Goal: Task Accomplishment & Management: Manage account settings

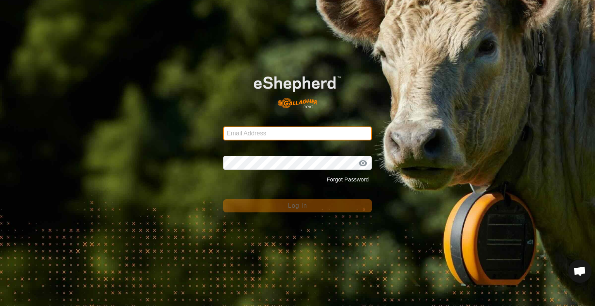
click at [285, 133] on input "Email Address" at bounding box center [297, 134] width 149 height 14
type input "[PERSON_NAME][EMAIL_ADDRESS][DOMAIN_NAME]"
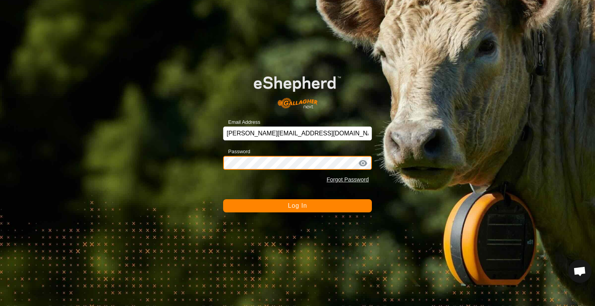
click at [223, 199] on button "Log In" at bounding box center [297, 205] width 149 height 13
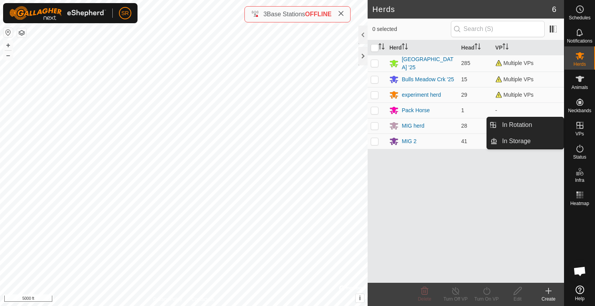
click at [577, 128] on icon at bounding box center [579, 125] width 7 height 7
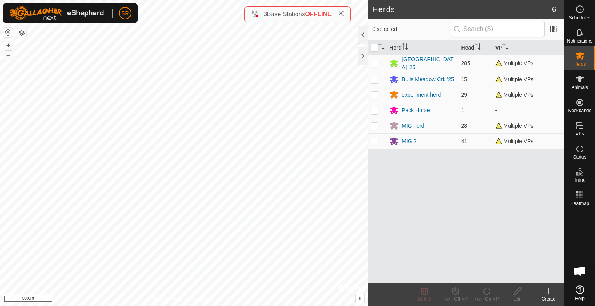
click at [547, 293] on icon at bounding box center [547, 290] width 9 height 9
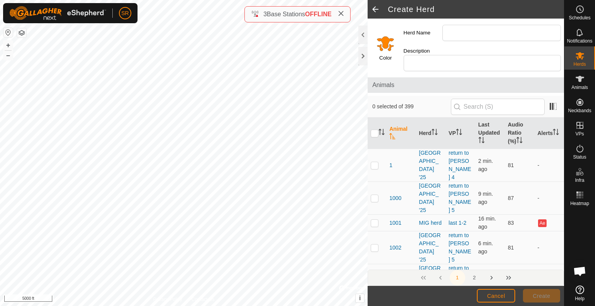
click at [321, 6] on div "Create Herd Color Herd Name Description Animals 0 selected of 399 Animal Herd V…" at bounding box center [282, 153] width 564 height 306
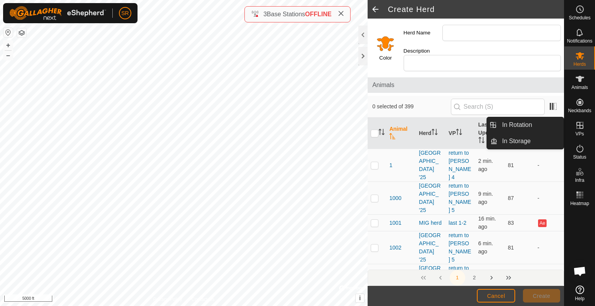
click at [577, 127] on icon at bounding box center [579, 125] width 9 height 9
click at [557, 124] on link "In Rotation" at bounding box center [530, 124] width 66 height 15
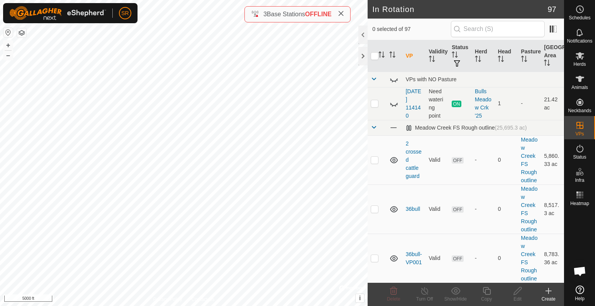
click at [546, 290] on icon at bounding box center [547, 290] width 9 height 9
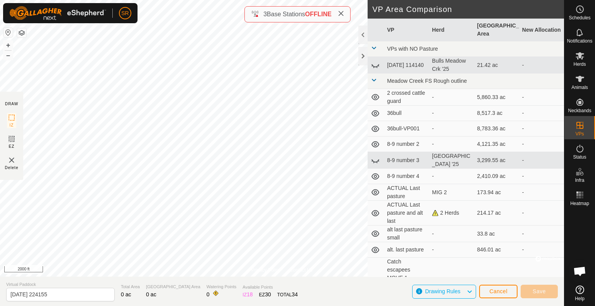
click at [224, 0] on html "SR Schedules Notifications Herds Animals Neckbands VPs Status Infra Heatmap Hel…" at bounding box center [297, 153] width 595 height 306
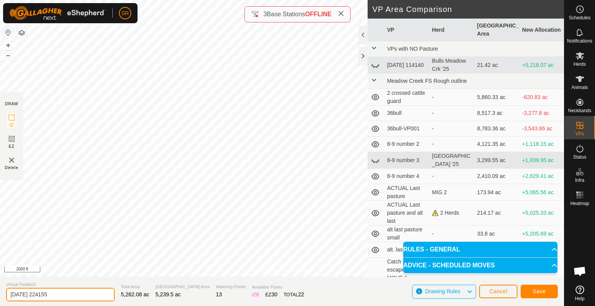
drag, startPoint x: 70, startPoint y: 294, endPoint x: 0, endPoint y: 294, distance: 69.7
click at [0, 294] on section "Virtual Paddock [DATE] 224155 Total Area 5,262.08 ac Grazing Area 5,239.5 ac Wa…" at bounding box center [282, 291] width 564 height 29
type input "r"
type input "lake cow 1"
click at [536, 291] on span "Save" at bounding box center [538, 291] width 13 height 6
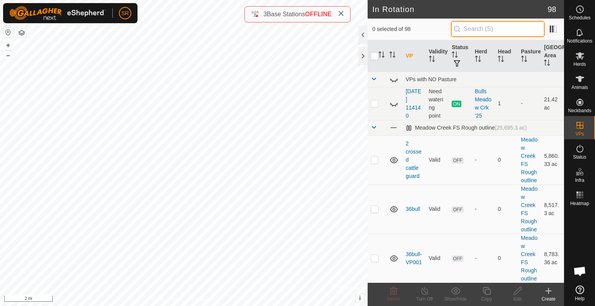
click at [515, 28] on input "text" at bounding box center [498, 29] width 94 height 16
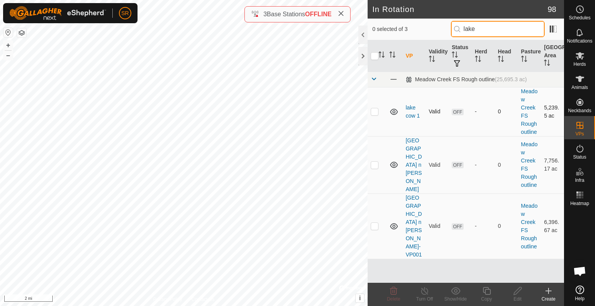
type input "lake"
click at [377, 110] on p-checkbox at bounding box center [374, 111] width 8 height 6
checkbox input "true"
click at [484, 288] on icon at bounding box center [486, 290] width 10 height 9
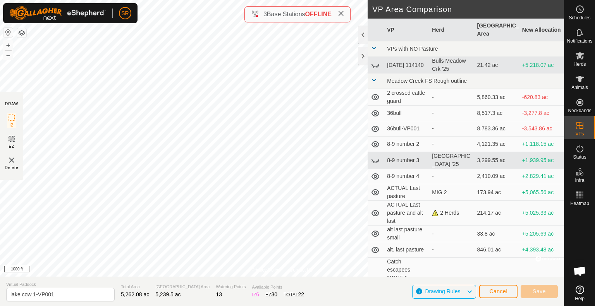
click at [342, 12] on div "Privacy Policy Contact Us + – ⇧ i © Mapbox , © OpenStreetMap , Improve this map…" at bounding box center [282, 153] width 564 height 306
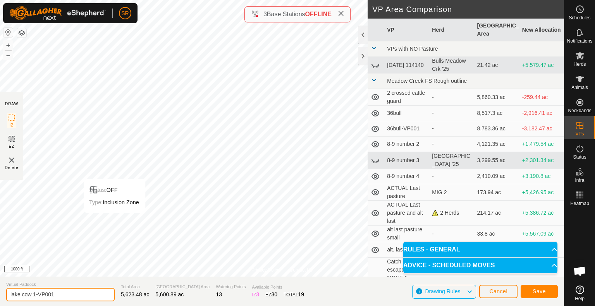
drag, startPoint x: 57, startPoint y: 292, endPoint x: 34, endPoint y: 297, distance: 24.1
click at [34, 297] on input "lake cow 1-VP001" at bounding box center [60, 295] width 108 height 14
type input "lake cow 2"
click at [531, 295] on button "Save" at bounding box center [538, 292] width 37 height 14
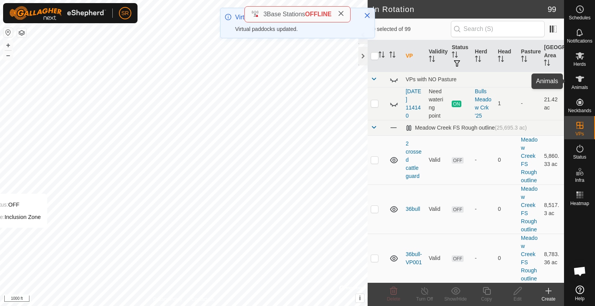
click at [587, 85] on span "Animals" at bounding box center [579, 87] width 17 height 5
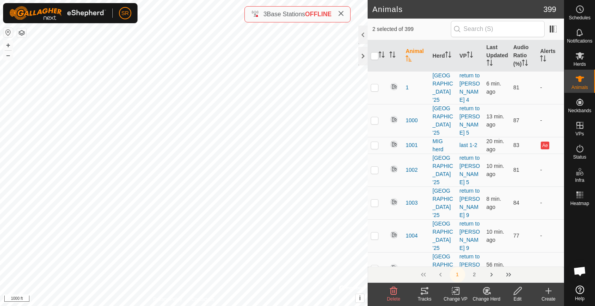
click at [454, 288] on icon at bounding box center [456, 290] width 10 height 9
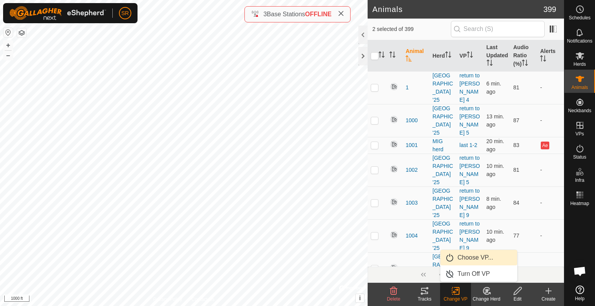
click at [463, 258] on link "Choose VP..." at bounding box center [478, 257] width 77 height 15
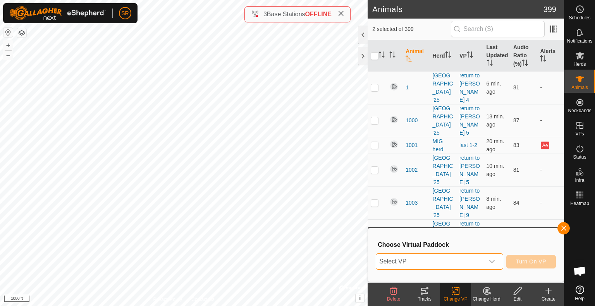
click at [463, 258] on span "Select VP" at bounding box center [430, 261] width 108 height 15
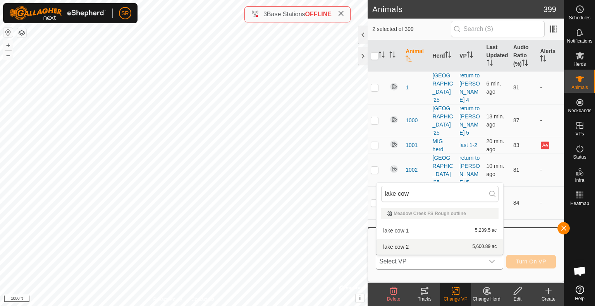
type input "lake cow"
click at [450, 248] on li "lake cow 2 5,600.89 ac" at bounding box center [439, 246] width 127 height 15
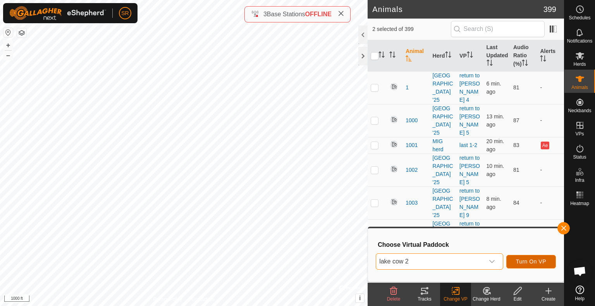
click at [540, 263] on span "Turn On VP" at bounding box center [531, 262] width 30 height 6
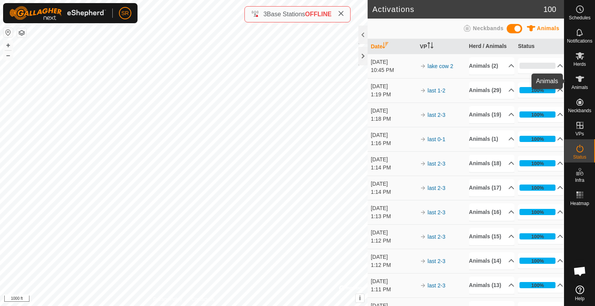
click at [581, 81] on icon at bounding box center [579, 78] width 9 height 9
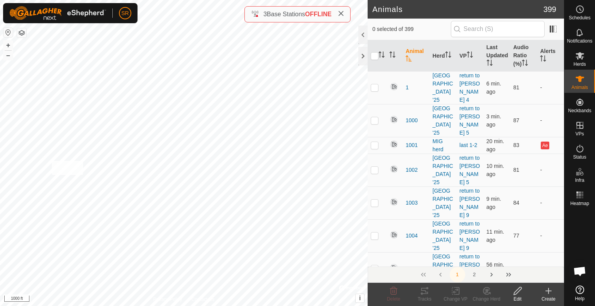
click at [51, 160] on div "lake cow 2 Type: Inclusion Zone 2 Animals + – ⇧ i © Mapbox , © OpenStreetMap , …" at bounding box center [183, 153] width 367 height 306
click at [455, 289] on icon at bounding box center [456, 290] width 10 height 9
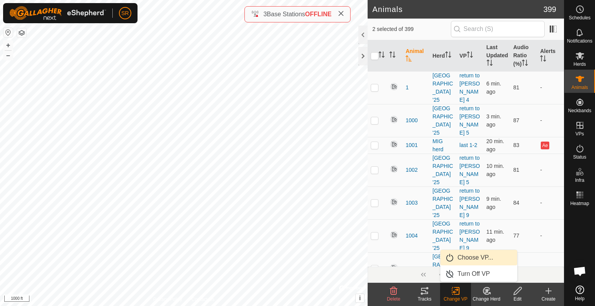
click at [466, 255] on link "Choose VP..." at bounding box center [478, 257] width 77 height 15
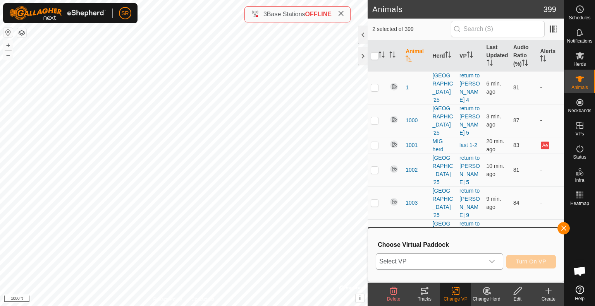
click at [440, 259] on span "Select VP" at bounding box center [430, 261] width 108 height 15
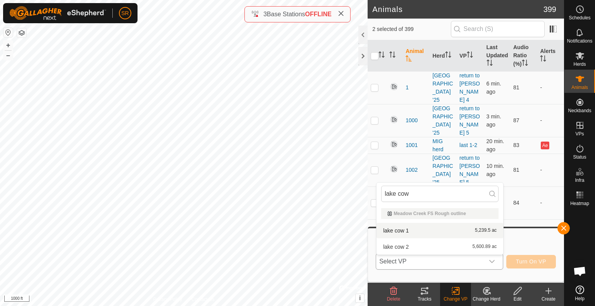
type input "lake cow"
click at [429, 232] on li "lake cow 1 5,239.5 ac" at bounding box center [439, 230] width 127 height 15
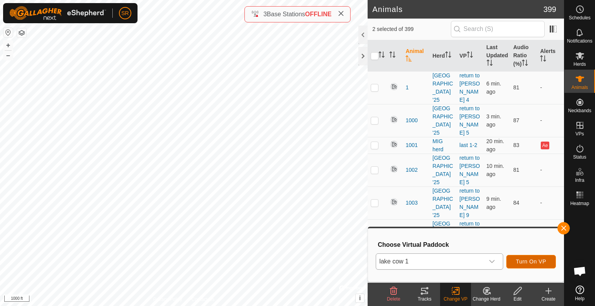
click at [541, 262] on span "Turn On VP" at bounding box center [531, 262] width 30 height 6
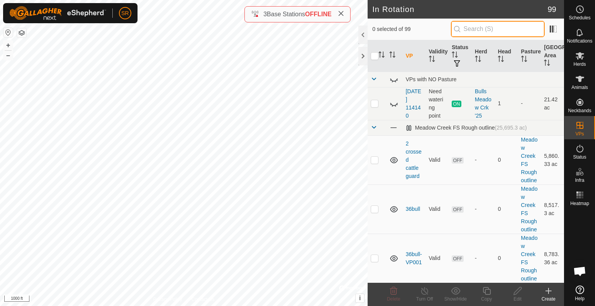
click at [491, 29] on input "text" at bounding box center [498, 29] width 94 height 16
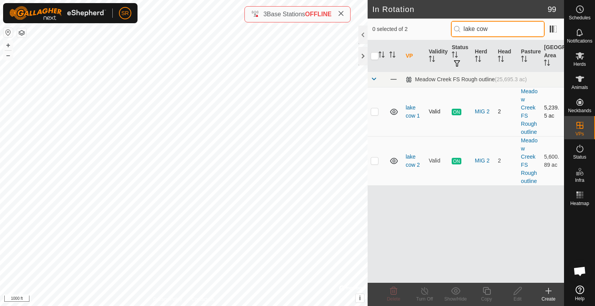
type input "lake cow"
click at [374, 111] on p-checkbox at bounding box center [374, 111] width 8 height 6
checkbox input "true"
click at [488, 293] on icon at bounding box center [486, 290] width 10 height 9
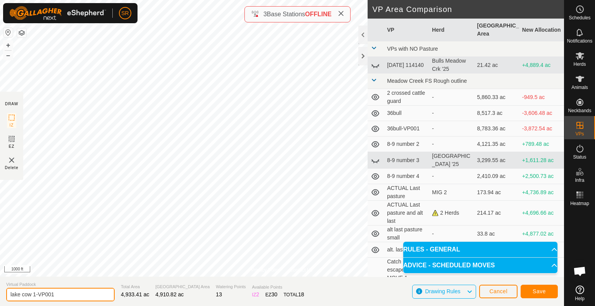
drag, startPoint x: 68, startPoint y: 290, endPoint x: 3, endPoint y: 301, distance: 65.5
click at [3, 301] on section "Virtual [GEOGRAPHIC_DATA] cow 1-VP001 Total Area 4,933.41 ac Grazing Area 4,910…" at bounding box center [282, 291] width 564 height 29
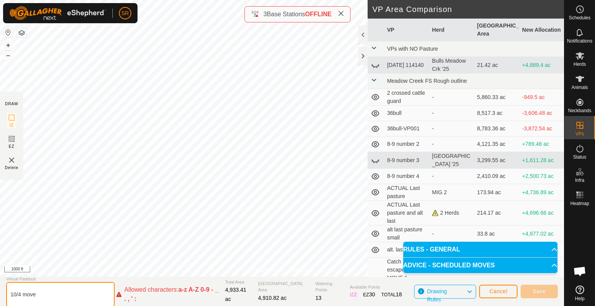
click at [17, 294] on input "10/4 move" at bounding box center [60, 294] width 108 height 25
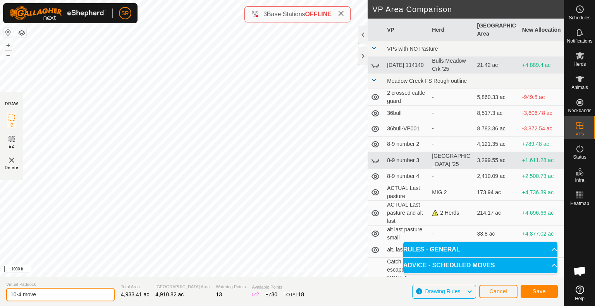
type input "10-4 move"
click at [542, 294] on span "Save" at bounding box center [538, 291] width 13 height 6
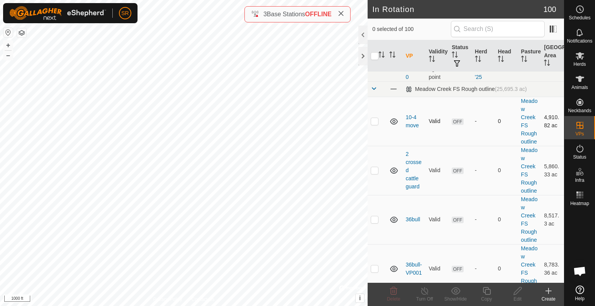
scroll to position [24, 0]
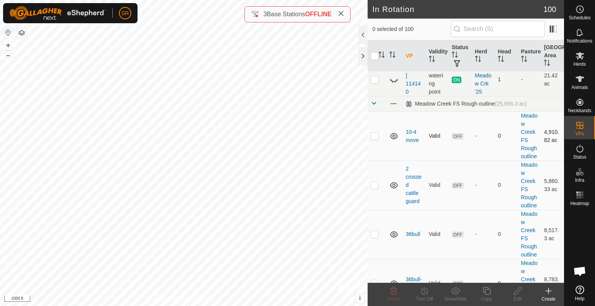
click at [375, 139] on p-checkbox at bounding box center [374, 136] width 8 height 6
checkbox input "true"
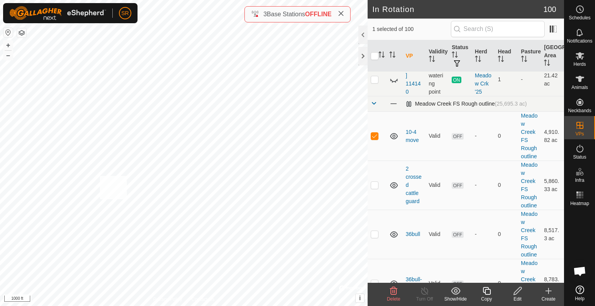
checkbox input "true"
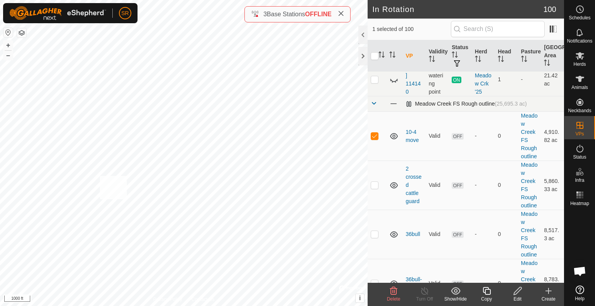
checkbox input "true"
click at [373, 57] on input "checkbox" at bounding box center [374, 56] width 8 height 8
checkbox input "true"
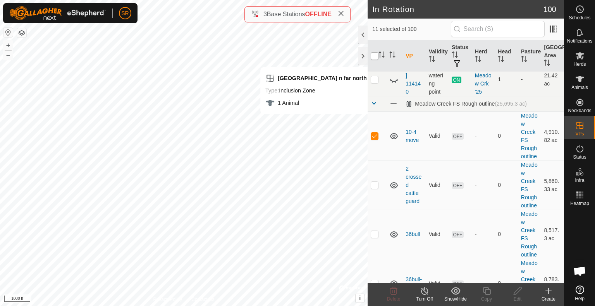
checkbox input "true"
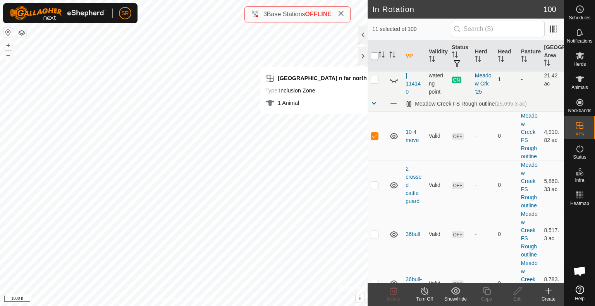
checkbox input "true"
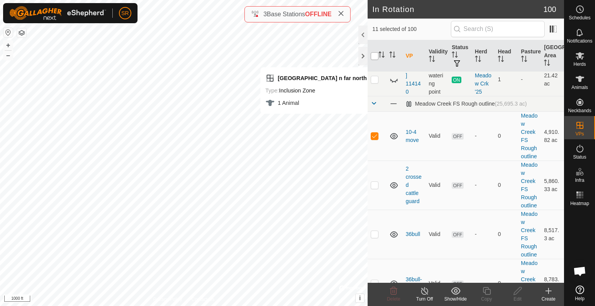
checkbox input "true"
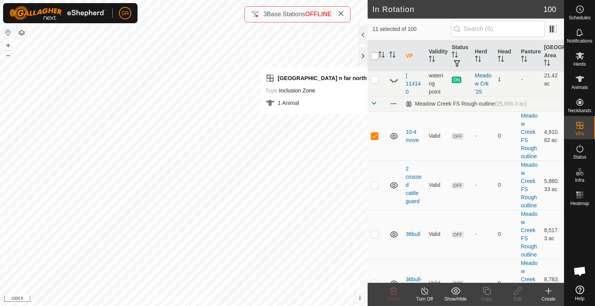
checkbox input "true"
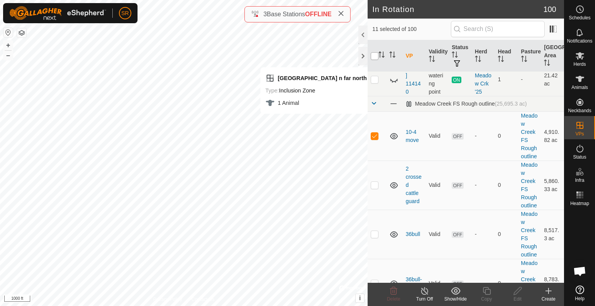
checkbox input "true"
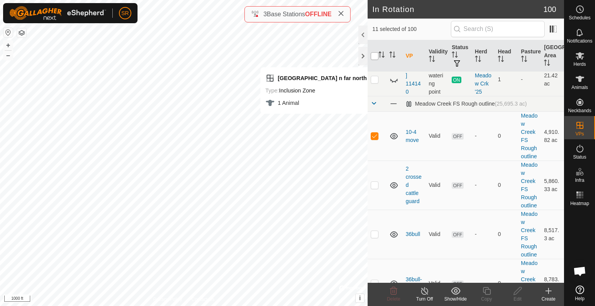
checkbox input "true"
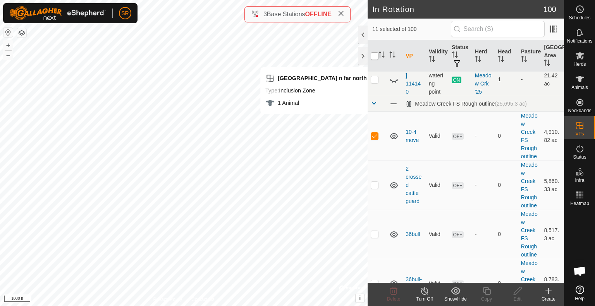
checkbox input "true"
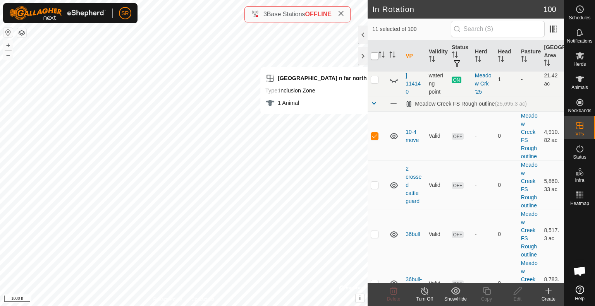
checkbox input "true"
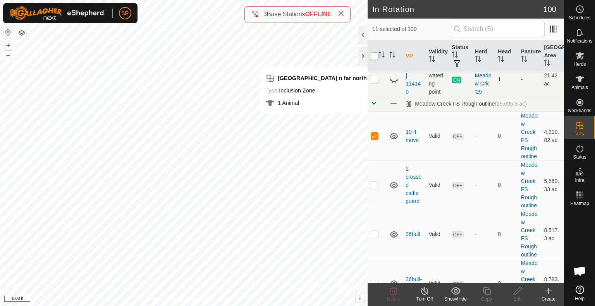
checkbox input "true"
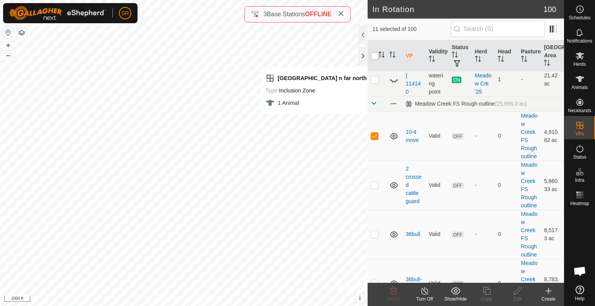
checkbox input "true"
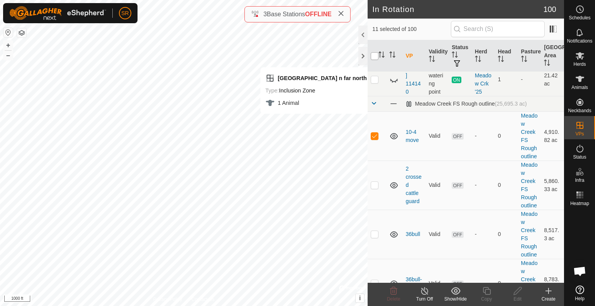
checkbox input "true"
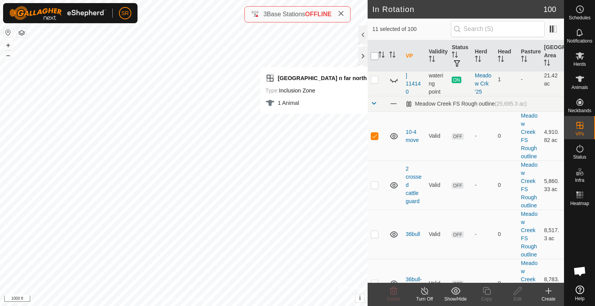
checkbox input "true"
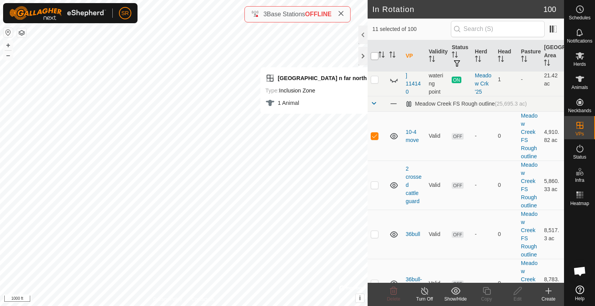
checkbox input "true"
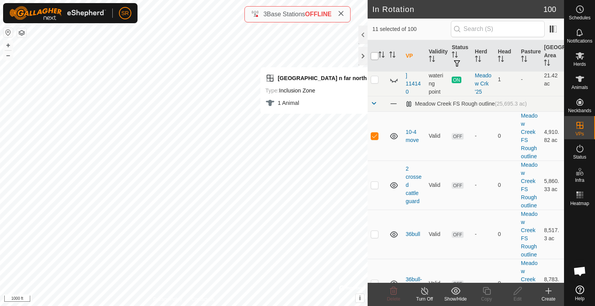
checkbox input "true"
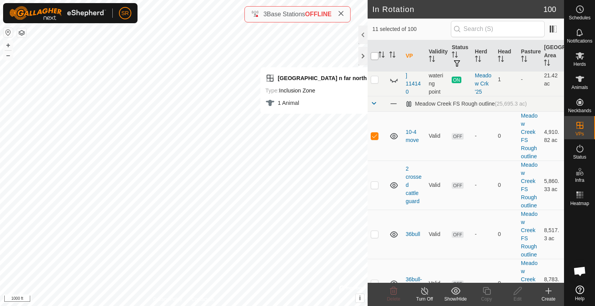
checkbox input "true"
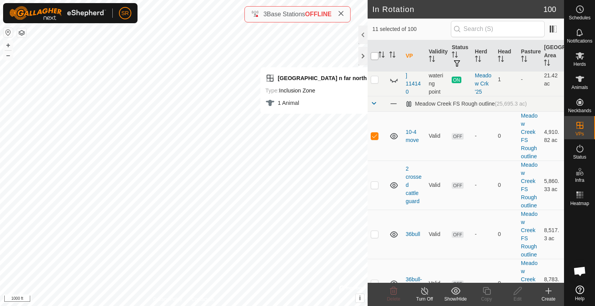
checkbox input "true"
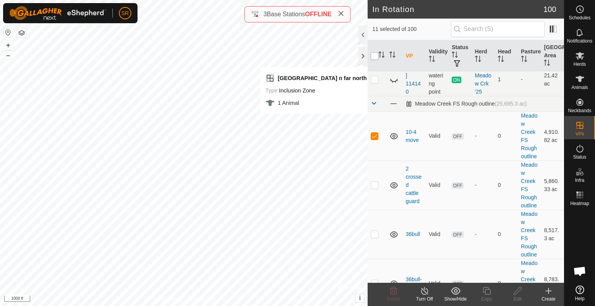
checkbox input "true"
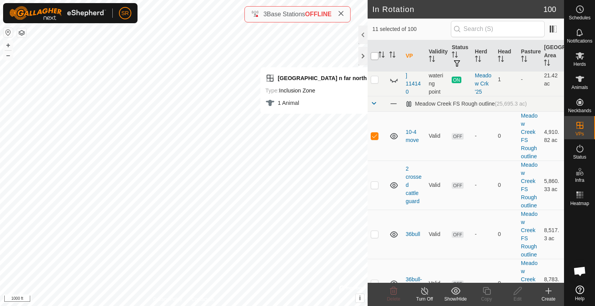
checkbox input "true"
click at [373, 57] on input "checkbox" at bounding box center [374, 56] width 8 height 8
checkbox input "false"
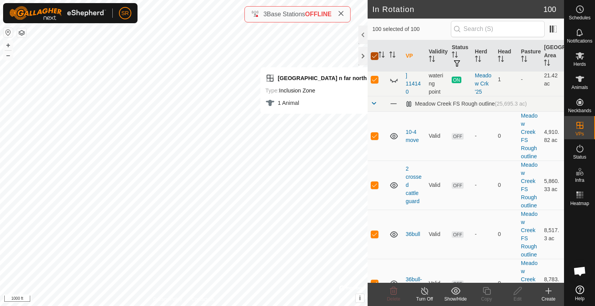
checkbox input "false"
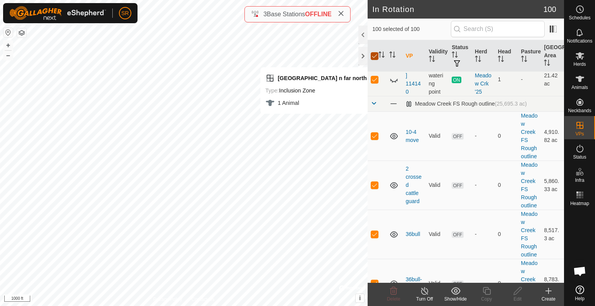
checkbox input "false"
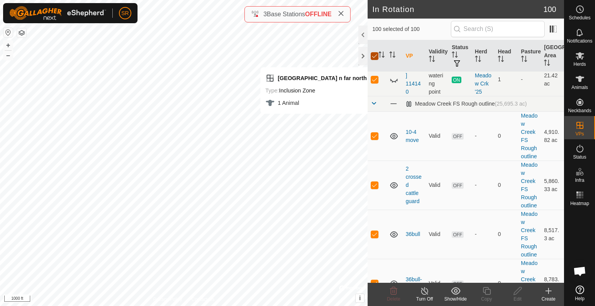
checkbox input "false"
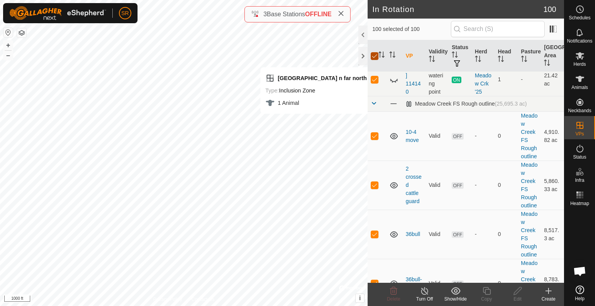
checkbox input "false"
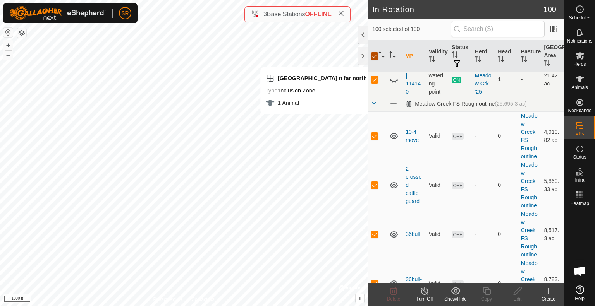
checkbox input "false"
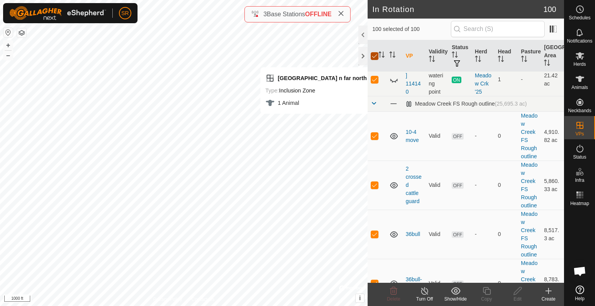
checkbox input "false"
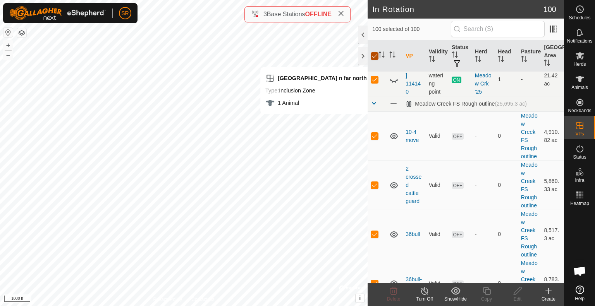
checkbox input "false"
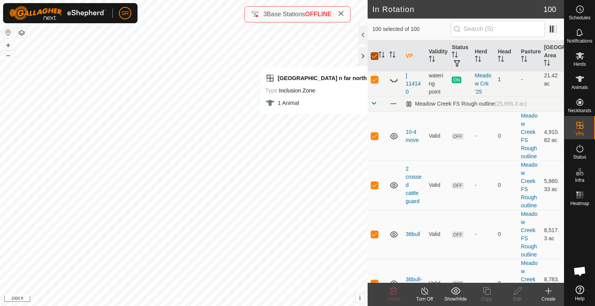
checkbox input "false"
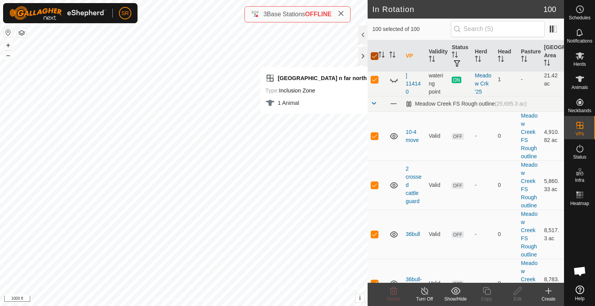
checkbox input "false"
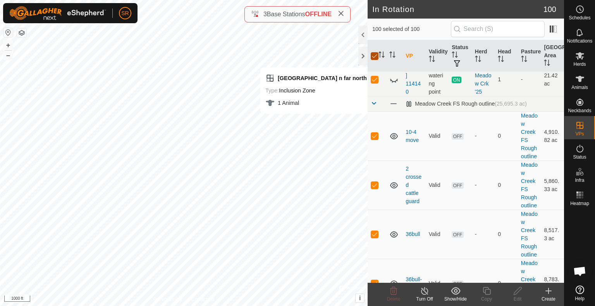
checkbox input "false"
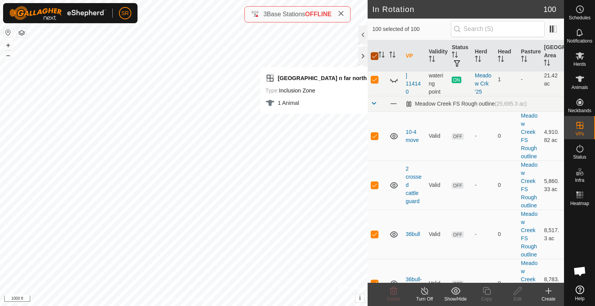
checkbox input "false"
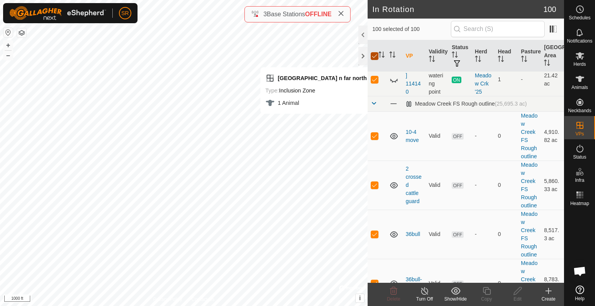
checkbox input "false"
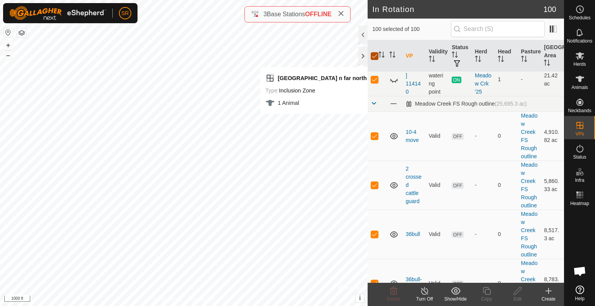
checkbox input "false"
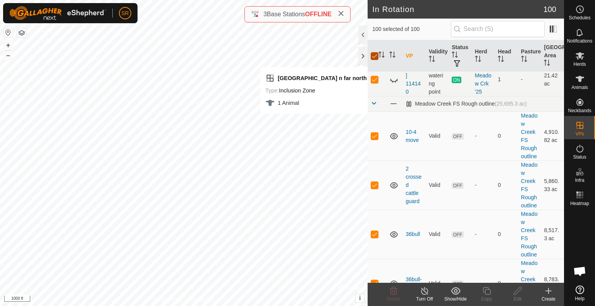
checkbox input "false"
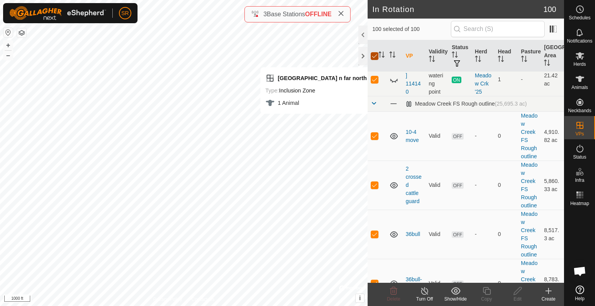
checkbox input "false"
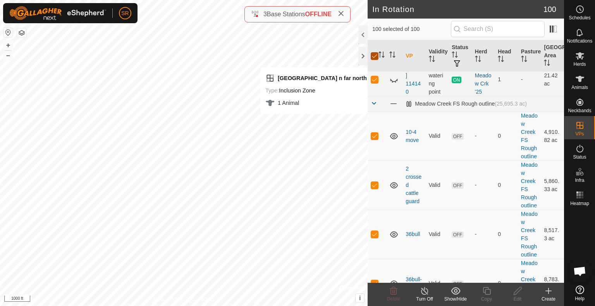
checkbox input "false"
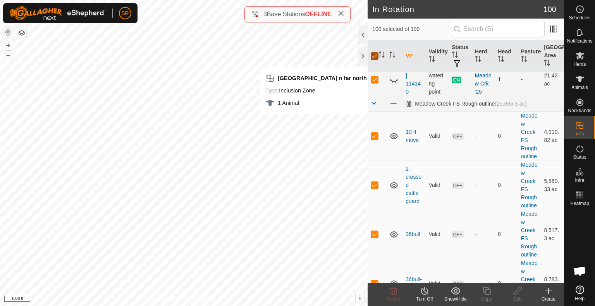
checkbox input "false"
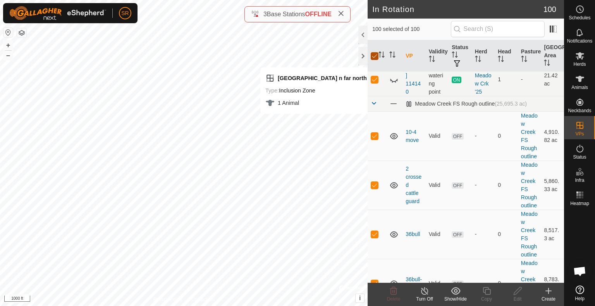
checkbox input "false"
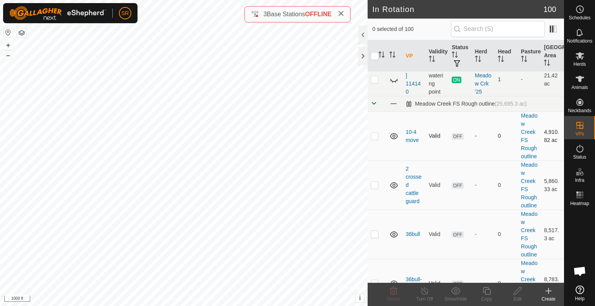
click at [375, 139] on p-checkbox at bounding box center [374, 136] width 8 height 6
click at [584, 81] on es-animals-svg-icon at bounding box center [579, 79] width 14 height 12
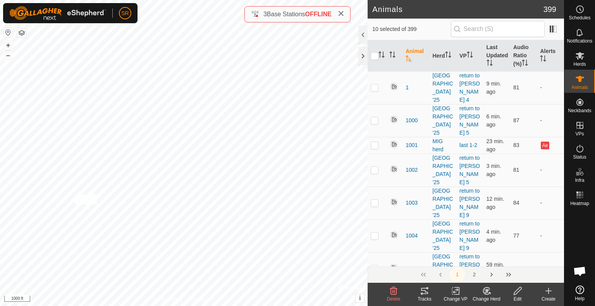
click at [74, 195] on div "3850 1137209109 MIG herd last 2-3 + – ⇧ i © Mapbox , © OpenStreetMap , Improve …" at bounding box center [183, 153] width 367 height 306
click at [57, 184] on div "6125 1704651006 MIG 2 ACTUAL Last pasture + – ⇧ i © Mapbox , © OpenStreetMap , …" at bounding box center [183, 153] width 367 height 306
click at [37, 193] on div "[GEOGRAPHIC_DATA] Type: creek Capacity: 100L Water Level: 100% Drinkable: Yes +…" at bounding box center [183, 153] width 367 height 306
click at [19, 207] on div "3702 1202105265 MIG 2 last 3-4 + – ⇧ i © Mapbox , © OpenStreetMap , Improve thi…" at bounding box center [183, 153] width 367 height 306
click at [15, 219] on div "1034 2293081542 MIG herd last 3-4 + – ⇧ i © Mapbox , © OpenStreetMap , Improve …" at bounding box center [183, 153] width 367 height 306
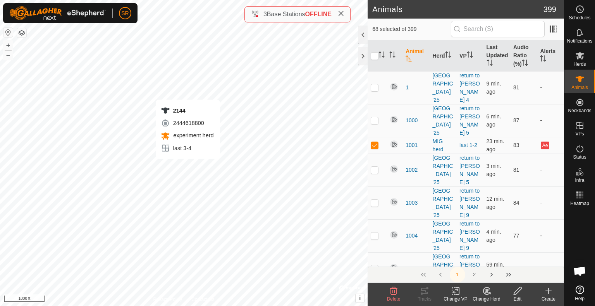
click at [187, 167] on div "2144 2444618800 experiment herd last 3-4 + – ⇧ i © Mapbox , © OpenStreetMap , I…" at bounding box center [183, 153] width 367 height 306
click at [454, 292] on icon at bounding box center [454, 291] width 5 height 5
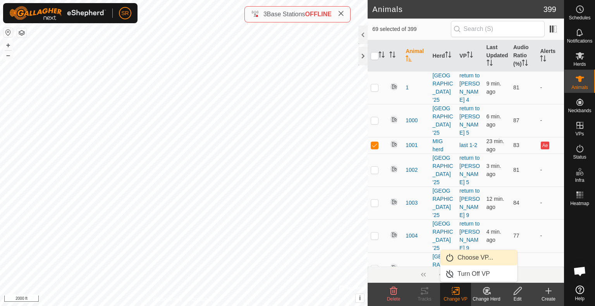
click at [467, 255] on span "Choose VP..." at bounding box center [475, 257] width 36 height 9
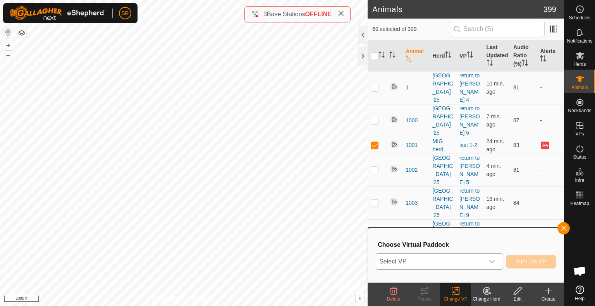
click at [452, 258] on span "Select VP" at bounding box center [430, 261] width 108 height 15
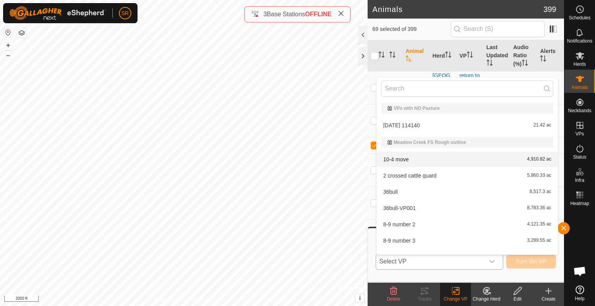
click at [416, 156] on li "10-4 move 4,910.82 ac" at bounding box center [466, 159] width 181 height 15
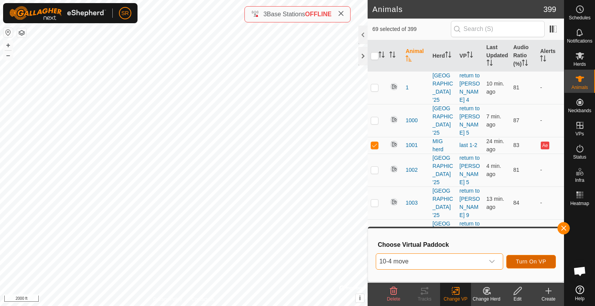
click at [541, 260] on span "Turn On VP" at bounding box center [531, 262] width 30 height 6
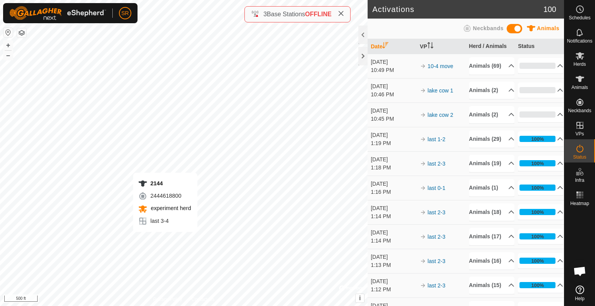
click at [165, 240] on div "2144 2444618800 experiment herd last 3-4 + – ⇧ i © Mapbox , © OpenStreetMap , I…" at bounding box center [183, 153] width 367 height 306
click at [581, 83] on icon at bounding box center [579, 78] width 9 height 9
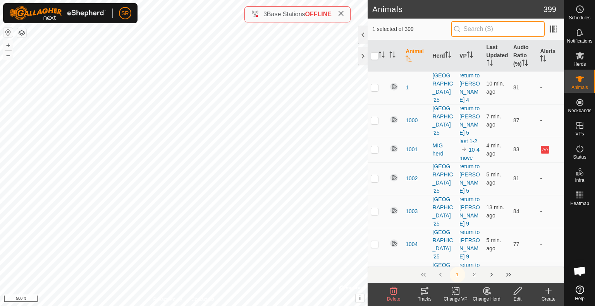
click at [472, 29] on input "text" at bounding box center [498, 29] width 94 height 16
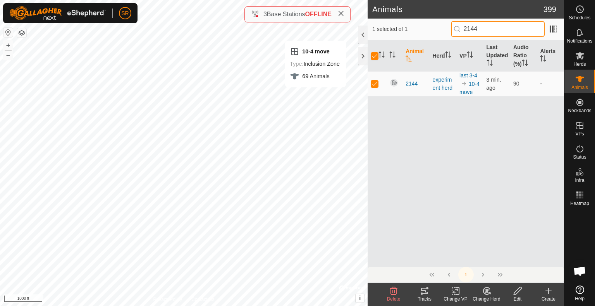
drag, startPoint x: 485, startPoint y: 31, endPoint x: 435, endPoint y: 34, distance: 49.7
click at [435, 34] on div "1 selected of 1 2144" at bounding box center [465, 29] width 187 height 16
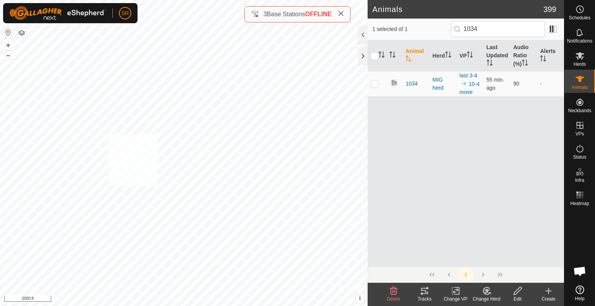
click at [108, 134] on div "6049 3111629441 [GEOGRAPHIC_DATA] '25 return to [PERSON_NAME] 9 + – ⇧ i © Mapbo…" at bounding box center [183, 153] width 367 height 306
click at [147, 141] on div "6098 3986121123 [GEOGRAPHIC_DATA] '25 return to [PERSON_NAME] 9 + – ⇧ i © Mapbo…" at bounding box center [183, 153] width 367 height 306
click at [457, 291] on icon at bounding box center [456, 290] width 10 height 9
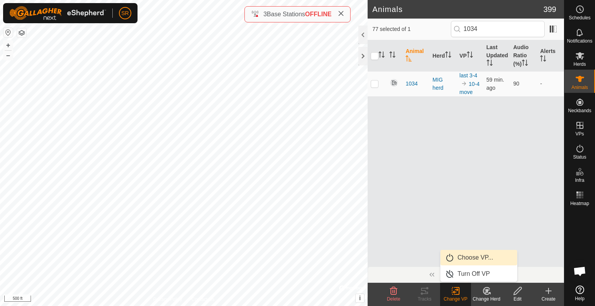
click at [471, 255] on link "Choose VP..." at bounding box center [478, 257] width 77 height 15
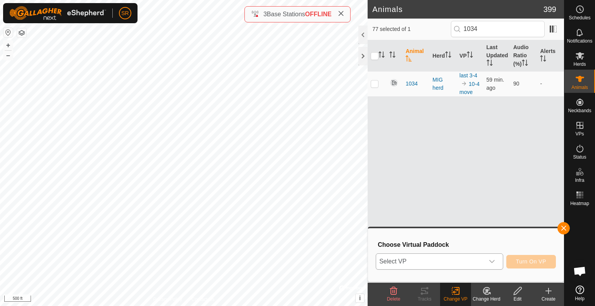
click at [447, 260] on span "Select VP" at bounding box center [430, 261] width 108 height 15
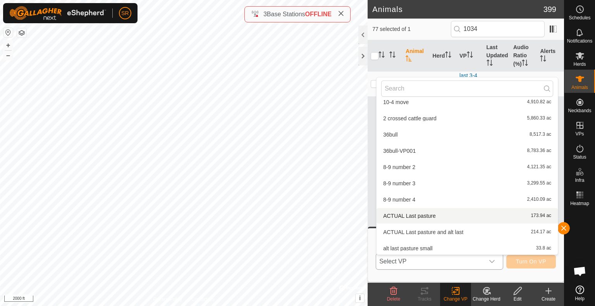
scroll to position [1408, 0]
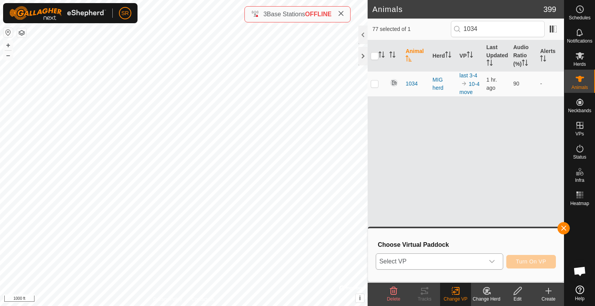
click at [448, 261] on span "Select VP" at bounding box center [430, 261] width 108 height 15
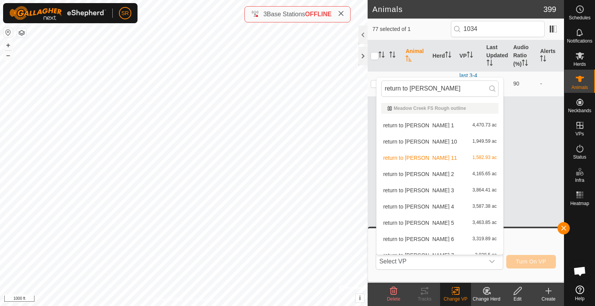
click at [418, 144] on li "return to [PERSON_NAME] 10 1,949.59 ac" at bounding box center [439, 141] width 127 height 15
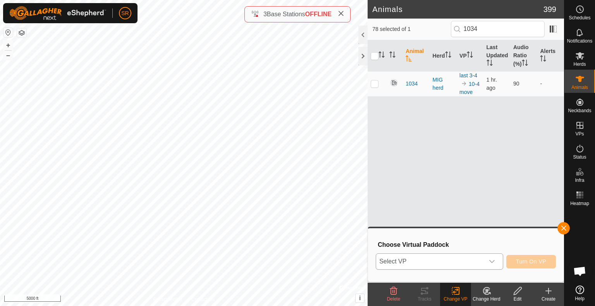
click at [437, 263] on span "Select VP" at bounding box center [430, 261] width 108 height 15
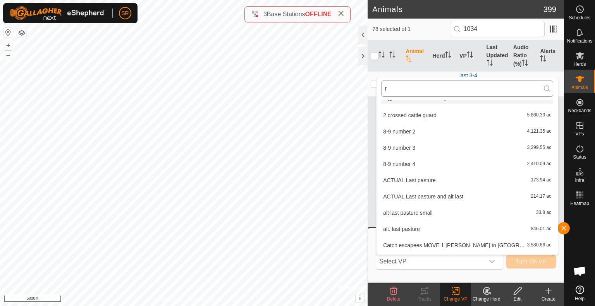
scroll to position [0, 0]
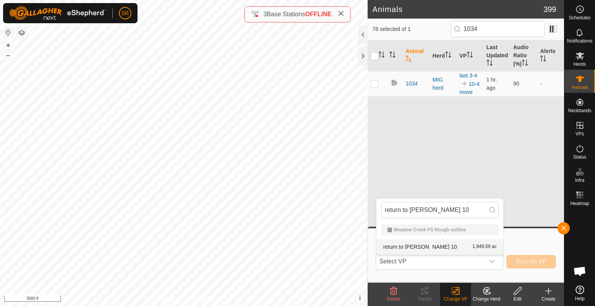
click at [425, 247] on li "return to [PERSON_NAME] 10 1,949.59 ac" at bounding box center [439, 246] width 127 height 15
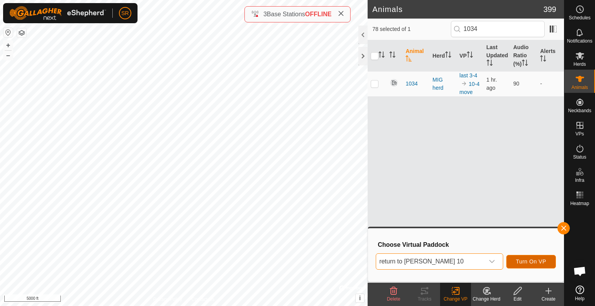
click at [545, 263] on span "Turn On VP" at bounding box center [531, 262] width 30 height 6
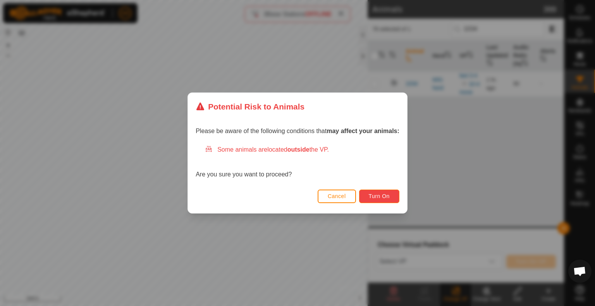
click at [382, 197] on span "Turn On" at bounding box center [378, 196] width 21 height 6
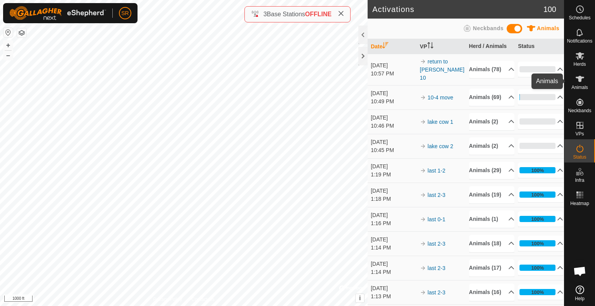
click at [579, 82] on icon at bounding box center [579, 79] width 9 height 6
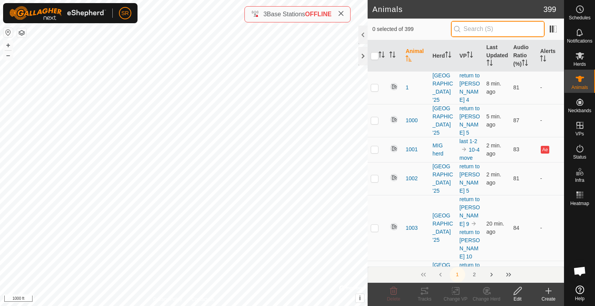
click at [501, 27] on input "text" at bounding box center [498, 29] width 94 height 16
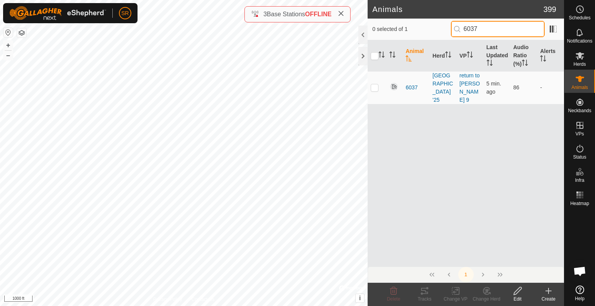
drag, startPoint x: 486, startPoint y: 29, endPoint x: 474, endPoint y: 31, distance: 12.1
click at [474, 31] on input "6037" at bounding box center [498, 29] width 94 height 16
click at [248, 306] on html "SR Schedules Notifications Herds Animals Neckbands VPs Status Infra Heatmap Hel…" at bounding box center [297, 153] width 595 height 306
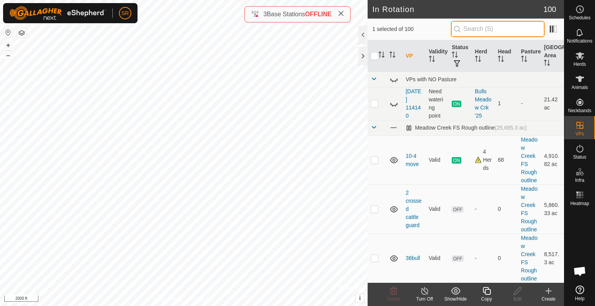
click at [481, 31] on input "text" at bounding box center [498, 29] width 94 height 16
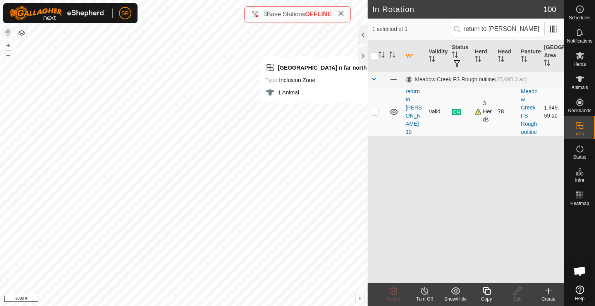
click at [372, 111] on p-checkbox at bounding box center [374, 111] width 8 height 6
click at [549, 290] on icon at bounding box center [547, 290] width 9 height 9
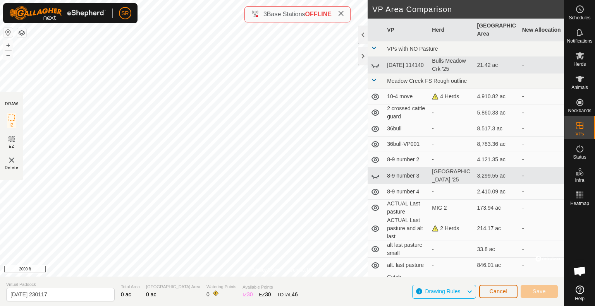
click at [498, 293] on span "Cancel" at bounding box center [498, 291] width 18 height 6
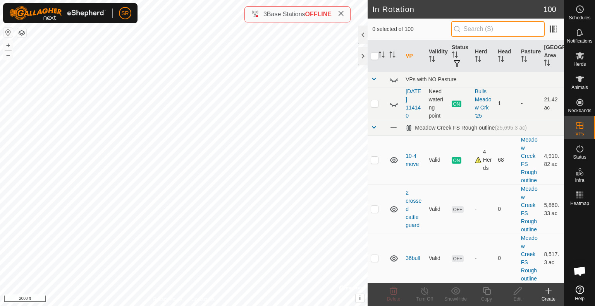
click at [489, 26] on input "text" at bounding box center [498, 29] width 94 height 16
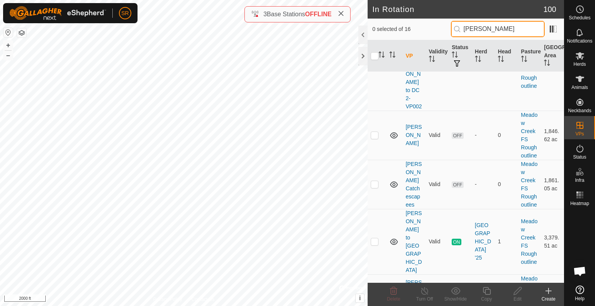
scroll to position [172, 0]
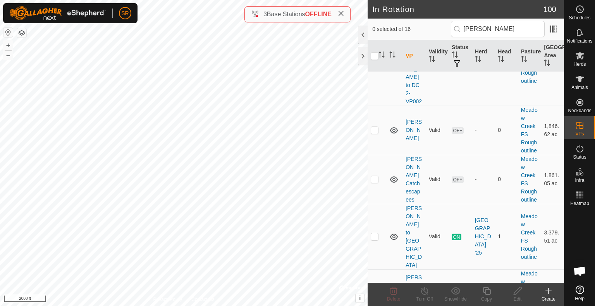
scroll to position [195, 0]
click at [375, 232] on p-checkbox at bounding box center [374, 235] width 8 height 6
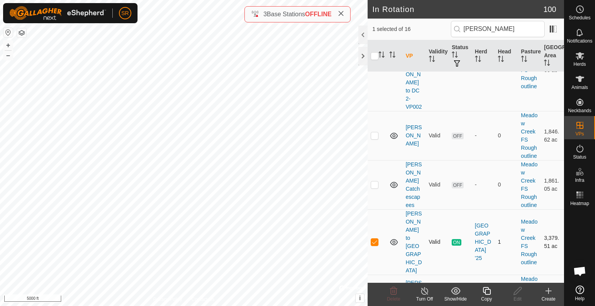
scroll to position [189, 0]
click at [374, 238] on p-checkbox at bounding box center [374, 241] width 8 height 6
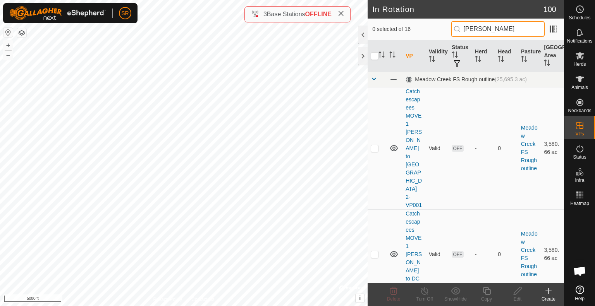
click at [506, 31] on input "[PERSON_NAME]" at bounding box center [498, 29] width 94 height 16
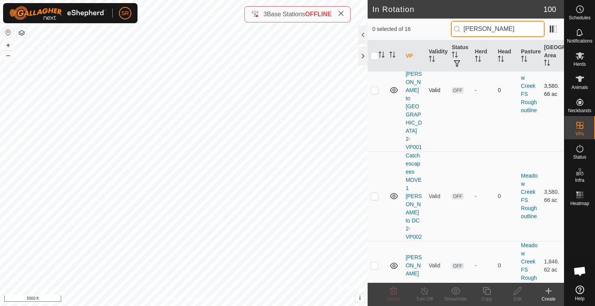
scroll to position [60, 0]
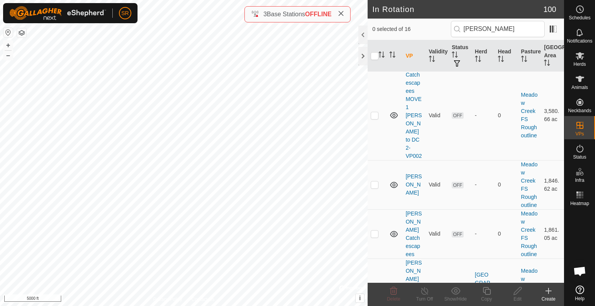
scroll to position [139, 0]
click at [374, 182] on p-checkbox at bounding box center [374, 185] width 8 height 6
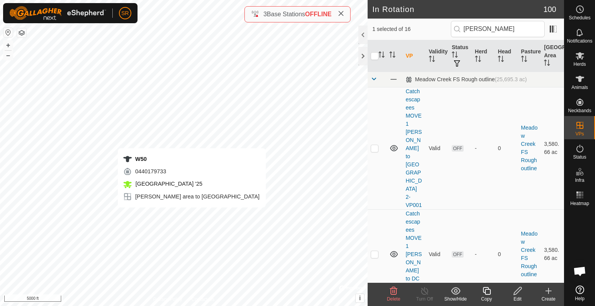
scroll to position [0, 0]
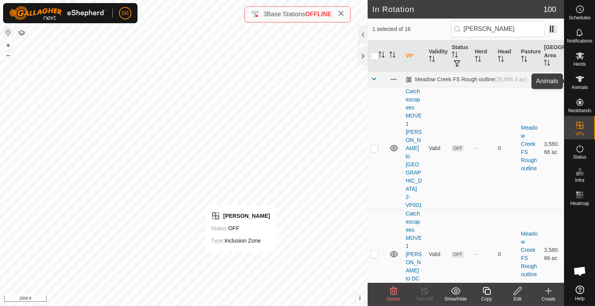
click at [584, 82] on es-animals-svg-icon at bounding box center [579, 79] width 14 height 12
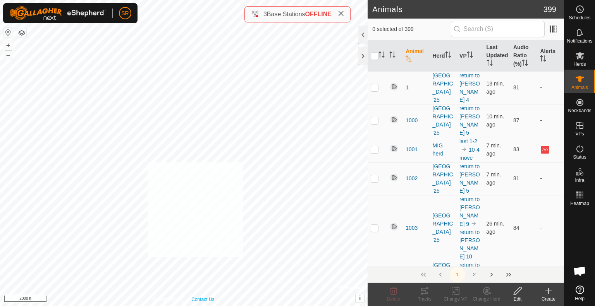
click at [147, 162] on div "1007 3556380521 [GEOGRAPHIC_DATA] '25 [PERSON_NAME] to dc + – ⇧ i © Mapbox , © …" at bounding box center [183, 153] width 367 height 306
click at [256, 50] on div "3556 2128310087 [GEOGRAPHIC_DATA] '25 MOVE -0.5 [PERSON_NAME] to DC 3-VP001 + –…" at bounding box center [183, 153] width 367 height 306
click at [195, 59] on div "1262 0452039851 [GEOGRAPHIC_DATA] '25 [PERSON_NAME][GEOGRAPHIC_DATA][PERSON_NAM…" at bounding box center [183, 153] width 367 height 306
click at [140, 93] on div "1262 0452039851 [GEOGRAPHIC_DATA] '25 [PERSON_NAME][GEOGRAPHIC_DATA][PERSON_NAM…" at bounding box center [183, 153] width 367 height 306
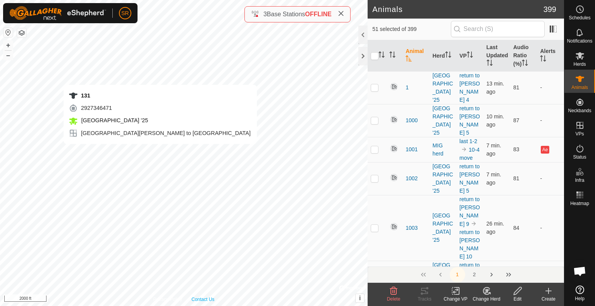
click at [160, 152] on div "131 2927346471 [GEOGRAPHIC_DATA] '25 [GEOGRAPHIC_DATA][PERSON_NAME] to DC1 + – …" at bounding box center [183, 153] width 367 height 306
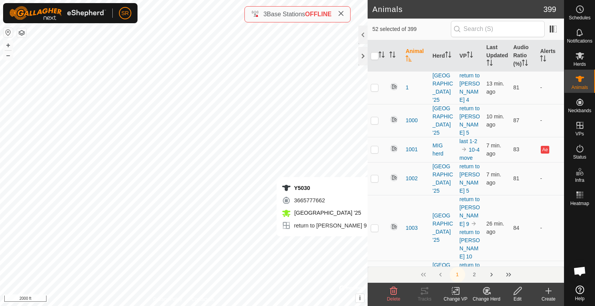
click at [455, 296] on div "Change VP" at bounding box center [455, 299] width 31 height 7
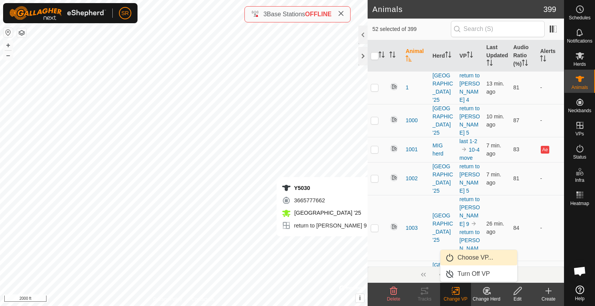
click at [480, 258] on link "Choose VP..." at bounding box center [478, 257] width 77 height 15
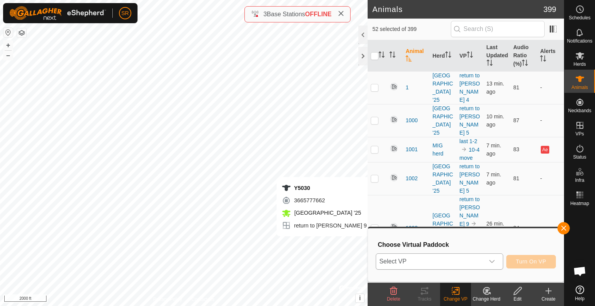
click at [463, 262] on span "Select VP" at bounding box center [430, 261] width 108 height 15
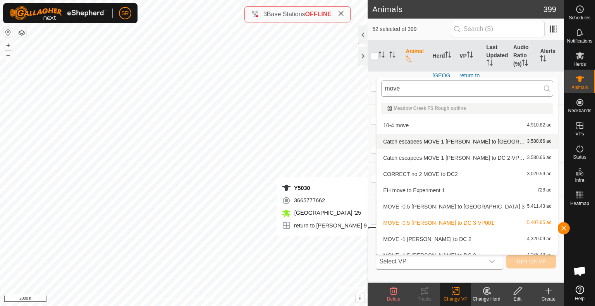
click at [422, 87] on input "move" at bounding box center [467, 89] width 172 height 16
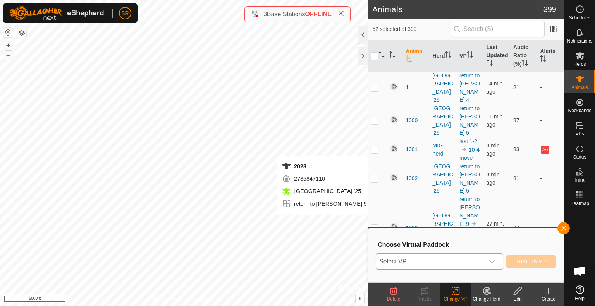
click at [410, 264] on span "Select VP" at bounding box center [430, 261] width 108 height 15
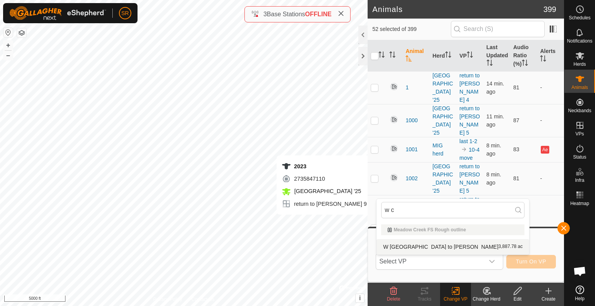
click at [408, 244] on li "W [GEOGRAPHIC_DATA] to [PERSON_NAME] 3,887.78 ac" at bounding box center [452, 246] width 152 height 15
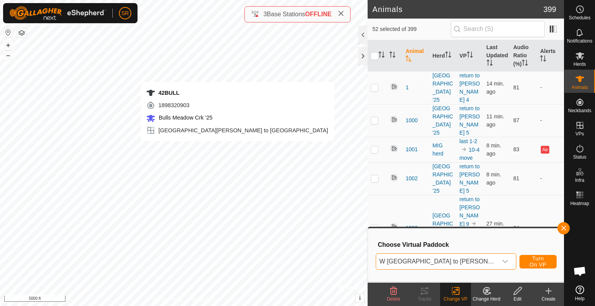
click at [237, 149] on div "42BULL 1898320903 Bulls Meadow Crk '25 [GEOGRAPHIC_DATA][PERSON_NAME] to [GEOGR…" at bounding box center [183, 153] width 367 height 306
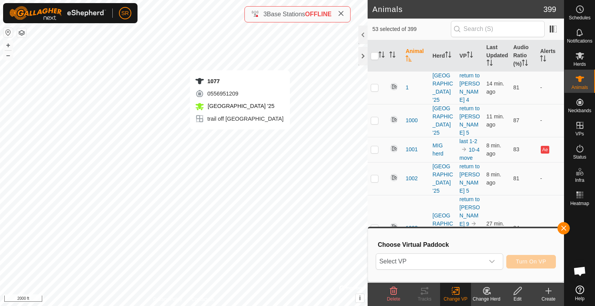
click at [239, 137] on div "1077 0556951209 [GEOGRAPHIC_DATA] '25 trail off [GEOGRAPHIC_DATA] + – ⇧ i © Map…" at bounding box center [183, 153] width 367 height 306
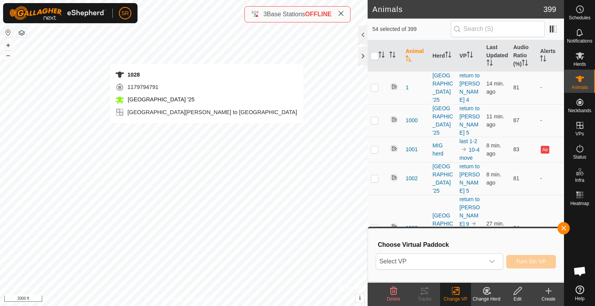
click at [206, 131] on div "1028 1179794791 [GEOGRAPHIC_DATA] '25 [GEOGRAPHIC_DATA][PERSON_NAME] to DC1 + –…" at bounding box center [183, 153] width 367 height 306
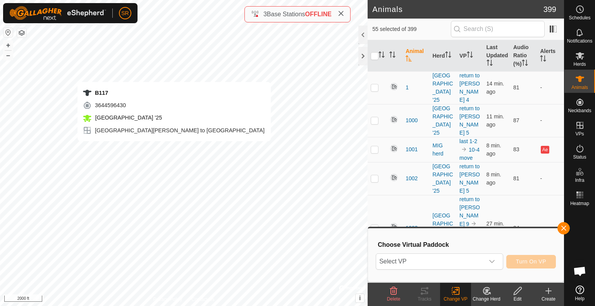
click at [174, 149] on div "B117 3644596430 [GEOGRAPHIC_DATA] '25 [GEOGRAPHIC_DATA][PERSON_NAME] to DC1 + –…" at bounding box center [183, 153] width 367 height 306
click at [167, 149] on div "98BULL 1148756121 Bulls Meadow Crk '25 [GEOGRAPHIC_DATA][PERSON_NAME] to DC1 + …" at bounding box center [183, 153] width 367 height 306
click at [163, 149] on div "98BULL 1148756121 Bulls Meadow Crk '25 [GEOGRAPHIC_DATA][PERSON_NAME] to DC1 + …" at bounding box center [183, 153] width 367 height 306
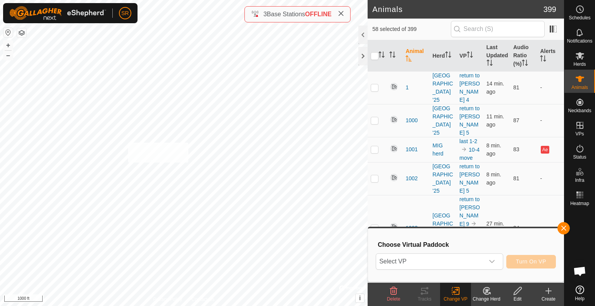
click at [128, 142] on div "3427 1407469864 [GEOGRAPHIC_DATA] '25 [GEOGRAPHIC_DATA][PERSON_NAME] to [GEOGRA…" at bounding box center [183, 153] width 367 height 306
click at [97, 142] on div "39BULL 0206800489 Bulls Meadow Crk '25 [GEOGRAPHIC_DATA][PERSON_NAME] to [GEOGR…" at bounding box center [183, 153] width 367 height 306
click at [107, 198] on div "2479 3009502561 [GEOGRAPHIC_DATA] '25 Wild cows-VP001 + – ⇧ i © Mapbox , © Open…" at bounding box center [183, 153] width 367 height 306
click at [132, 212] on div "2498 1239926194 [GEOGRAPHIC_DATA] '25 Wild cows-VP001 + – ⇧ i © Mapbox , © Open…" at bounding box center [183, 153] width 367 height 306
click at [135, 211] on div "21 3223757458 [GEOGRAPHIC_DATA] '25 Wild cows-VP001 + – ⇧ i © Mapbox , © OpenSt…" at bounding box center [183, 153] width 367 height 306
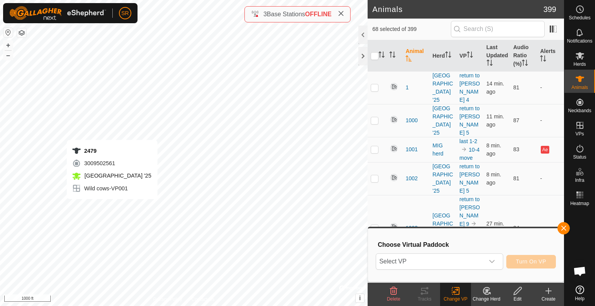
click at [112, 207] on div "2479 3009502561 [GEOGRAPHIC_DATA] '25 Wild cows-VP001 + – ⇧ i © Mapbox , © Open…" at bounding box center [183, 153] width 367 height 306
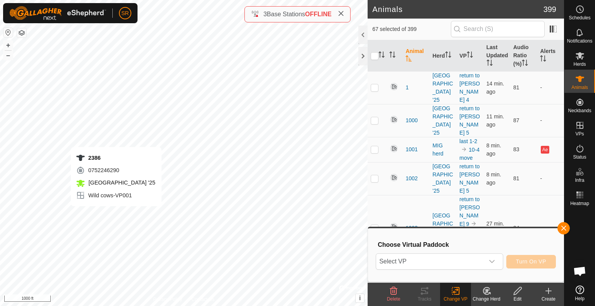
click at [116, 214] on div "2386 0752246290 [GEOGRAPHIC_DATA] '25 Wild cows-VP001 + – ⇧ i © Mapbox , © Open…" at bounding box center [183, 153] width 367 height 306
click at [113, 211] on div "2271 0550149155 [GEOGRAPHIC_DATA] '25 Wild cows-VP001 + – ⇧ i © Mapbox , © Open…" at bounding box center [183, 153] width 367 height 306
click at [115, 214] on div "1048 1544097617 [GEOGRAPHIC_DATA] '25 Wild cows-VP001 + – ⇧ i © Mapbox , © Open…" at bounding box center [183, 153] width 367 height 306
drag, startPoint x: 565, startPoint y: 228, endPoint x: 557, endPoint y: 240, distance: 15.4
click at [557, 240] on div "Choose Virtual Paddock Select VP Turn On VP" at bounding box center [465, 255] width 186 height 44
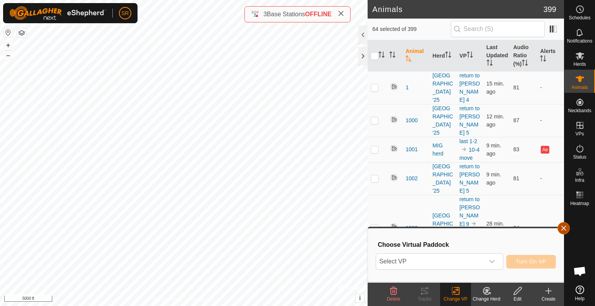
click at [563, 230] on button "button" at bounding box center [563, 228] width 12 height 12
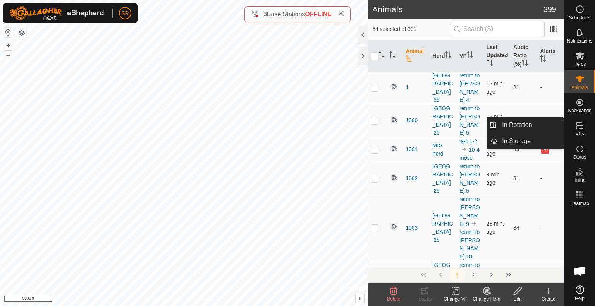
click at [553, 129] on link "In Rotation" at bounding box center [530, 124] width 66 height 15
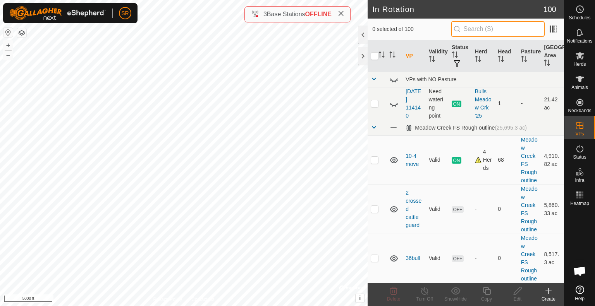
click at [490, 27] on input "text" at bounding box center [498, 29] width 94 height 16
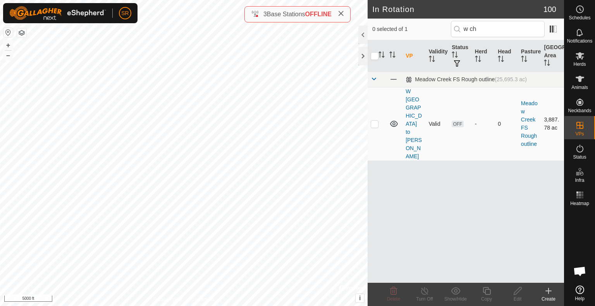
click at [372, 121] on p-checkbox at bounding box center [374, 124] width 8 height 6
click at [489, 292] on icon at bounding box center [486, 290] width 10 height 9
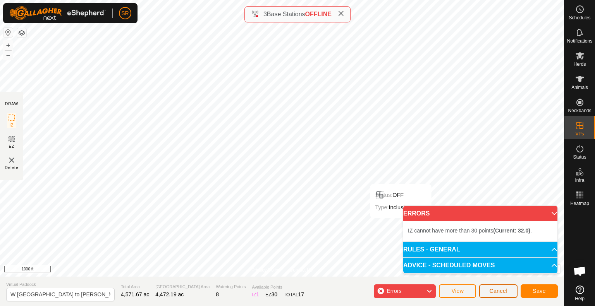
click at [498, 291] on span "Cancel" at bounding box center [498, 291] width 18 height 6
click at [500, 291] on span "Cancel" at bounding box center [498, 291] width 18 height 6
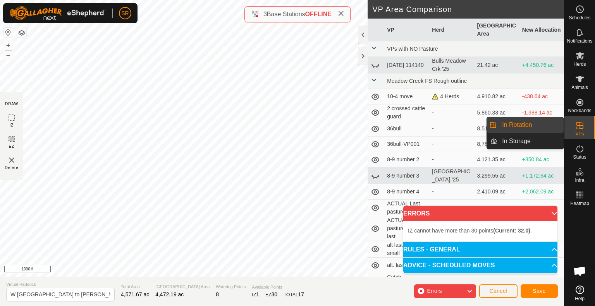
click at [549, 125] on link "In Rotation" at bounding box center [530, 124] width 66 height 15
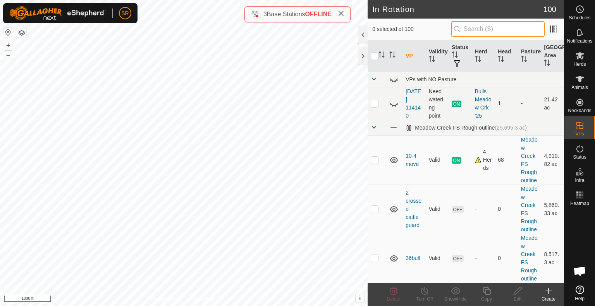
click at [474, 29] on input "text" at bounding box center [498, 29] width 94 height 16
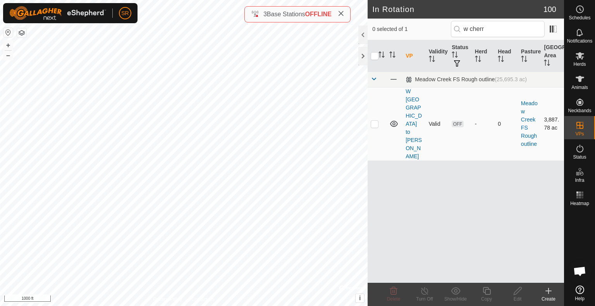
click at [373, 115] on td at bounding box center [376, 124] width 19 height 74
click at [485, 294] on icon at bounding box center [486, 291] width 8 height 8
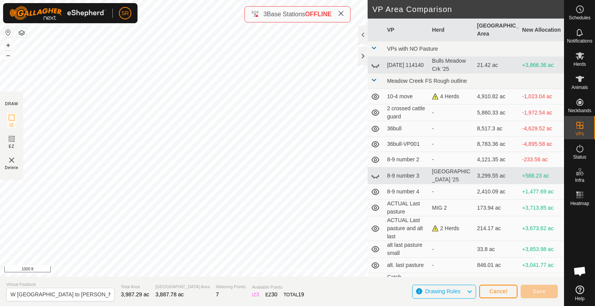
click at [117, 0] on html "SR Schedules Notifications Herds Animals Neckbands VPs Status Infra Heatmap Hel…" at bounding box center [297, 153] width 595 height 306
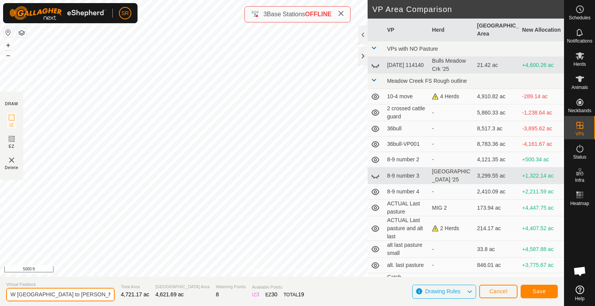
drag, startPoint x: 98, startPoint y: 292, endPoint x: 0, endPoint y: 291, distance: 97.5
click at [0, 291] on section "Virtual Paddock W [GEOGRAPHIC_DATA] to [GEOGRAPHIC_DATA]-VP001 Total Area 4,721…" at bounding box center [282, 291] width 564 height 29
click at [536, 286] on button "Save" at bounding box center [538, 292] width 37 height 14
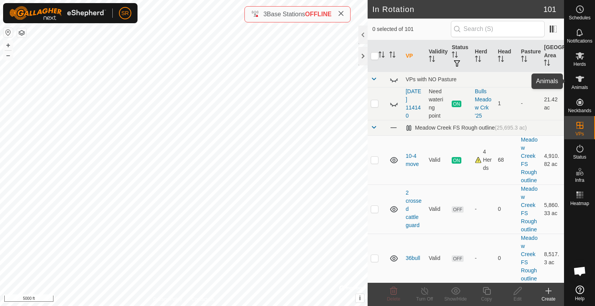
click at [581, 84] on es-animals-svg-icon at bounding box center [579, 79] width 14 height 12
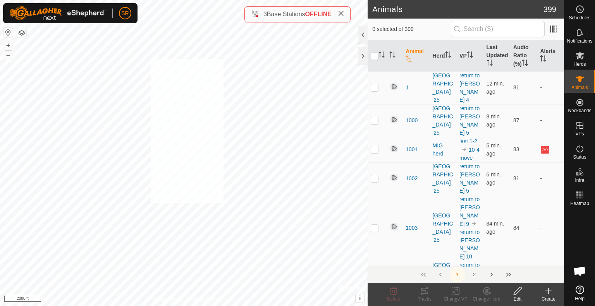
click at [151, 58] on div "131 2927346471 [GEOGRAPHIC_DATA] '25 [GEOGRAPHIC_DATA][PERSON_NAME] to DC1 + – …" at bounding box center [183, 153] width 367 height 306
click at [209, 122] on div "3665 1991839771 [GEOGRAPHIC_DATA] '25 [PERSON_NAME] area to dc + – ⇧ i © Mapbox…" at bounding box center [183, 153] width 367 height 306
click at [189, 12] on div "3665 1991839771 [GEOGRAPHIC_DATA] '25 [PERSON_NAME] area to dc + – ⇧ i © Mapbox…" at bounding box center [183, 153] width 367 height 306
click at [107, 31] on div "3269 1066258948 [GEOGRAPHIC_DATA] '25 [GEOGRAPHIC_DATA][PERSON_NAME] to DC1 + –…" at bounding box center [183, 153] width 367 height 306
click at [10, 87] on div "VP + – ⇧ i © Mapbox , © OpenStreetMap , Improve this map 2000 ft" at bounding box center [183, 153] width 367 height 306
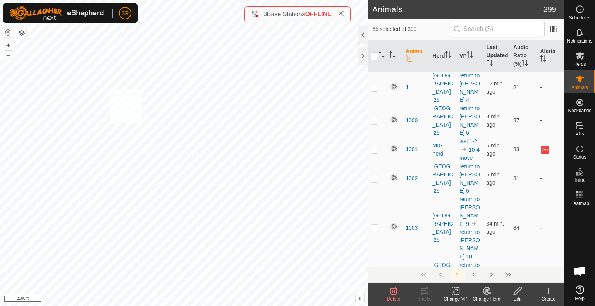
click at [110, 89] on div "6010 3188071319 [GEOGRAPHIC_DATA] '25 [GEOGRAPHIC_DATA][PERSON_NAME] to DC1 + –…" at bounding box center [183, 153] width 367 height 306
click at [457, 296] on div "Change VP" at bounding box center [455, 299] width 31 height 7
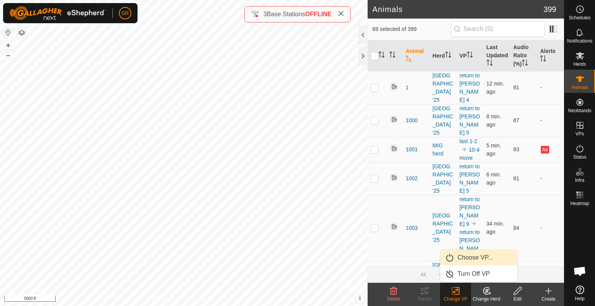
click at [464, 261] on link "Choose VP..." at bounding box center [478, 257] width 77 height 15
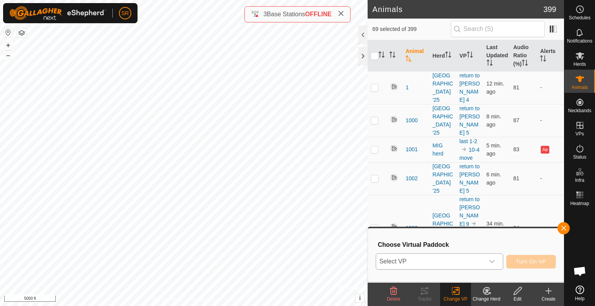
click at [453, 261] on span "Select VP" at bounding box center [430, 261] width 108 height 15
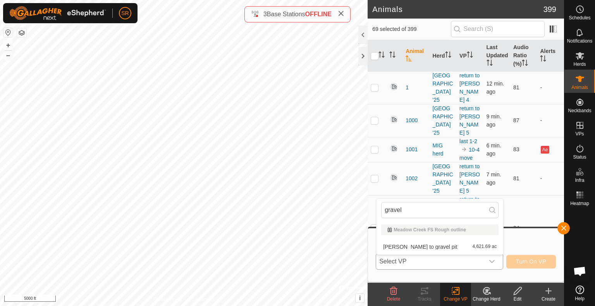
click at [439, 248] on li "[PERSON_NAME] to gravel pit 4,621.69 ac" at bounding box center [439, 246] width 127 height 15
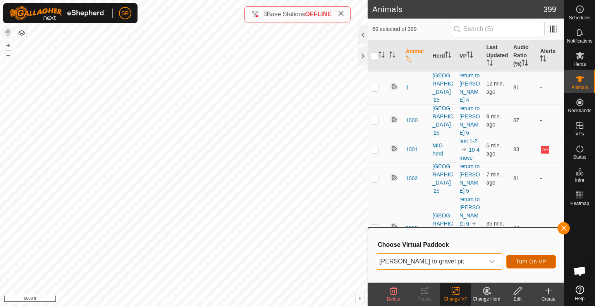
click at [536, 262] on span "Turn On VP" at bounding box center [531, 262] width 30 height 6
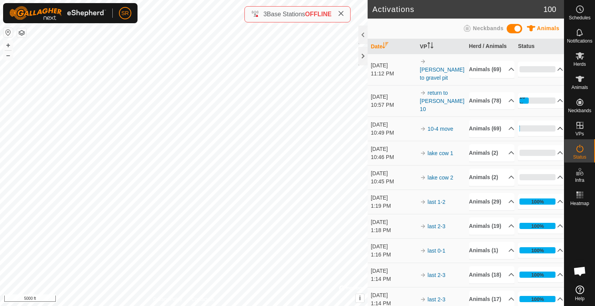
click at [552, 136] on p-accordion-header "1%" at bounding box center [539, 128] width 45 height 15
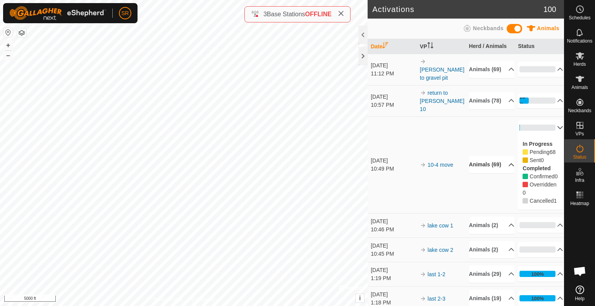
click at [502, 173] on p-accordion-header "Animals (69)" at bounding box center [491, 164] width 45 height 17
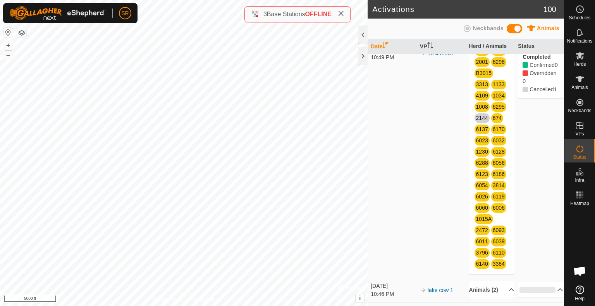
scroll to position [283, 0]
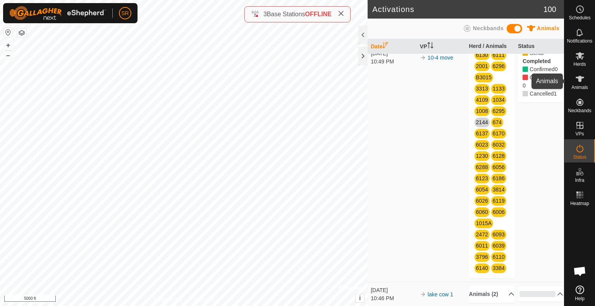
click at [584, 81] on icon at bounding box center [579, 78] width 9 height 9
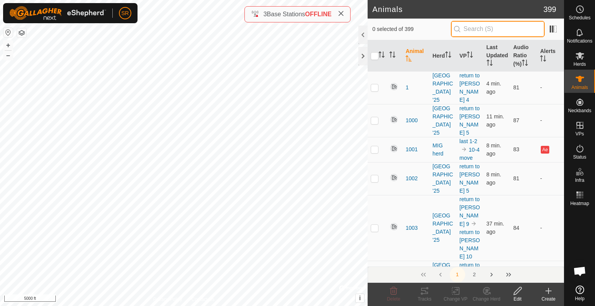
click at [466, 30] on input "text" at bounding box center [498, 29] width 94 height 16
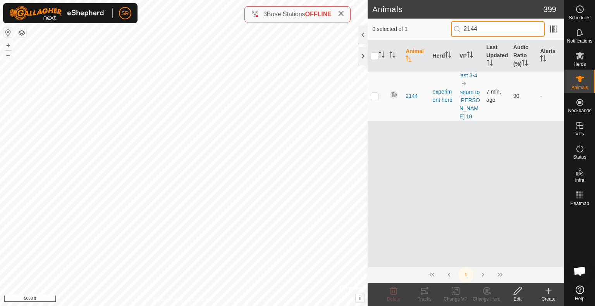
type input "2144"
click at [371, 93] on p-checkbox at bounding box center [374, 96] width 8 height 6
checkbox input "true"
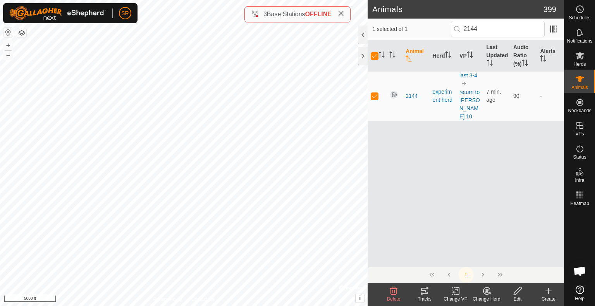
click at [429, 292] on tracks-svg-icon at bounding box center [424, 290] width 31 height 9
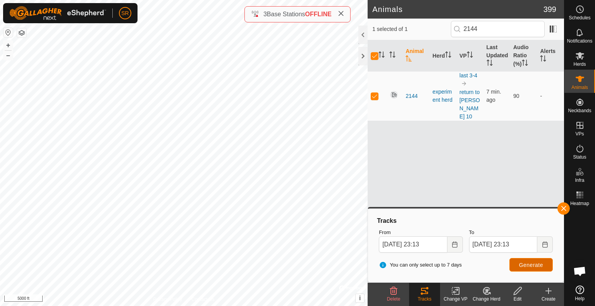
click at [533, 265] on span "Generate" at bounding box center [531, 265] width 24 height 6
click at [372, 93] on p-checkbox at bounding box center [374, 96] width 8 height 6
checkbox input "false"
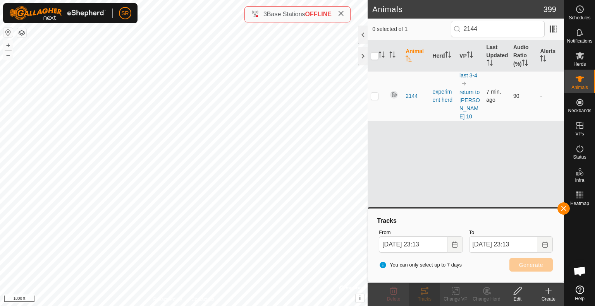
click at [372, 93] on p-checkbox at bounding box center [374, 96] width 8 height 6
checkbox input "true"
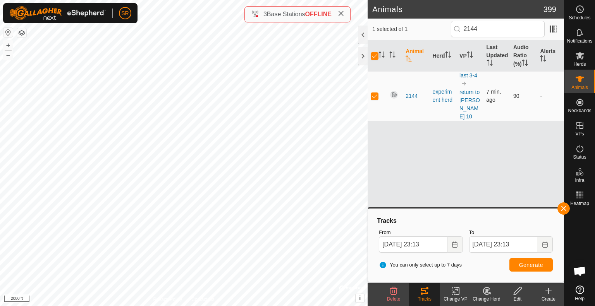
click at [376, 93] on p-checkbox at bounding box center [374, 96] width 8 height 6
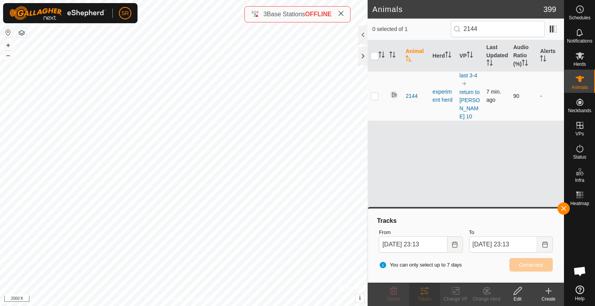
checkbox input "false"
click at [376, 93] on p-checkbox at bounding box center [374, 96] width 8 height 6
checkbox input "true"
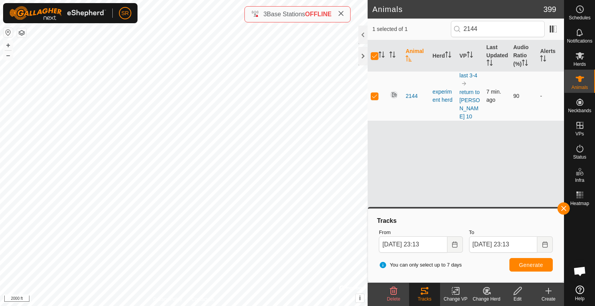
click at [376, 93] on p-checkbox at bounding box center [374, 96] width 8 height 6
checkbox input "false"
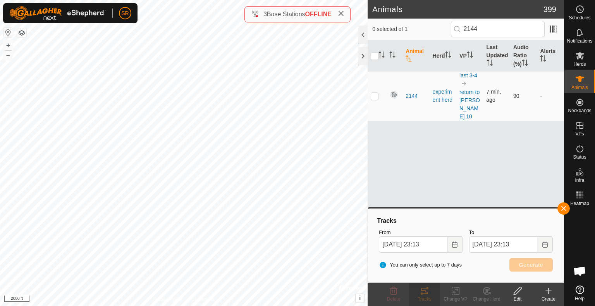
click at [376, 93] on p-checkbox at bounding box center [374, 96] width 8 height 6
checkbox input "true"
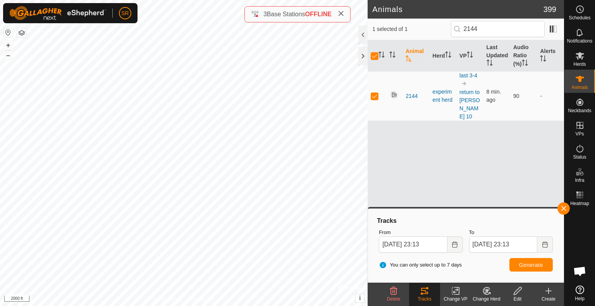
click at [457, 290] on icon at bounding box center [454, 291] width 5 height 5
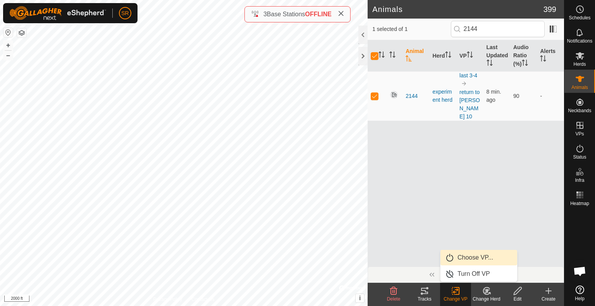
click at [474, 260] on link "Choose VP..." at bounding box center [478, 257] width 77 height 15
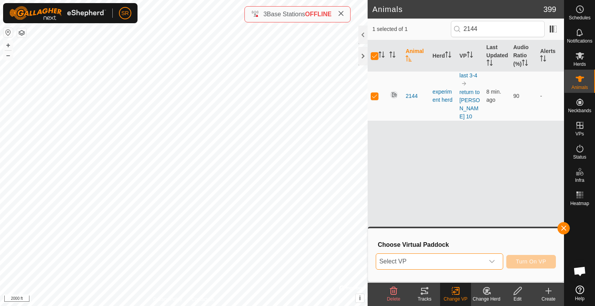
click at [452, 260] on span "Select VP" at bounding box center [430, 261] width 108 height 15
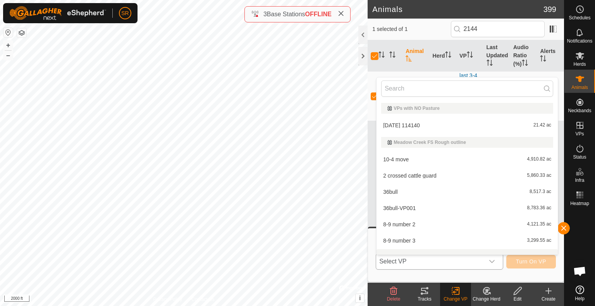
scroll to position [10, 0]
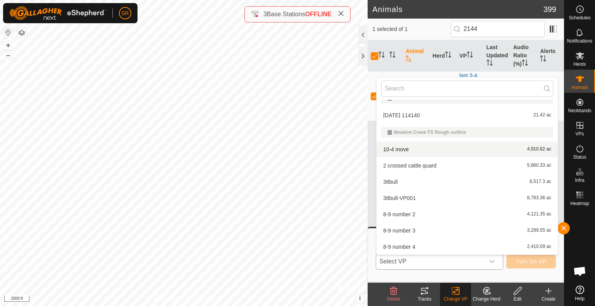
click at [416, 152] on li "10-4 move 4,910.82 ac" at bounding box center [466, 149] width 181 height 15
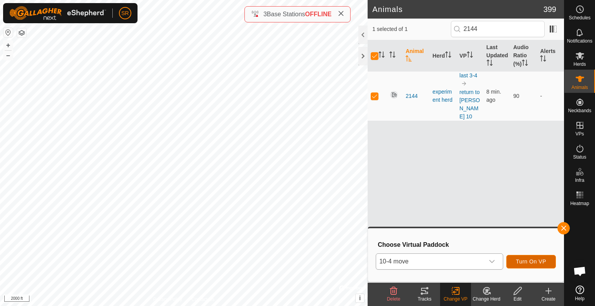
click at [517, 261] on span "Turn On VP" at bounding box center [531, 262] width 30 height 6
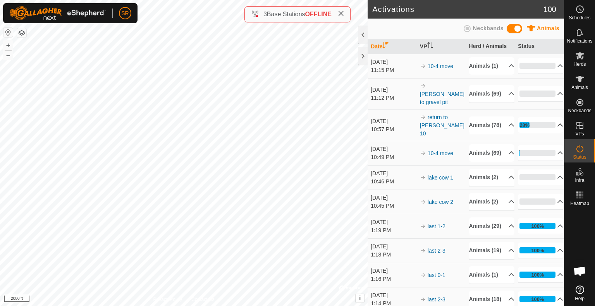
click at [548, 133] on p-accordion-header "28%" at bounding box center [539, 124] width 45 height 15
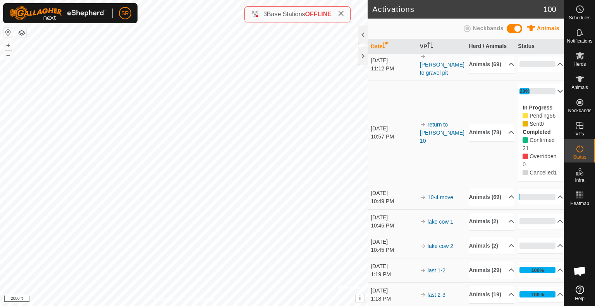
scroll to position [45, 0]
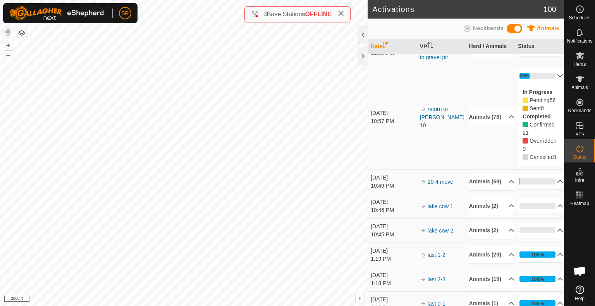
click at [551, 189] on p-accordion-header "1%" at bounding box center [539, 181] width 45 height 15
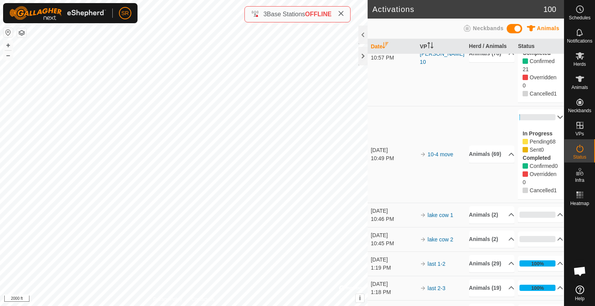
scroll to position [142, 0]
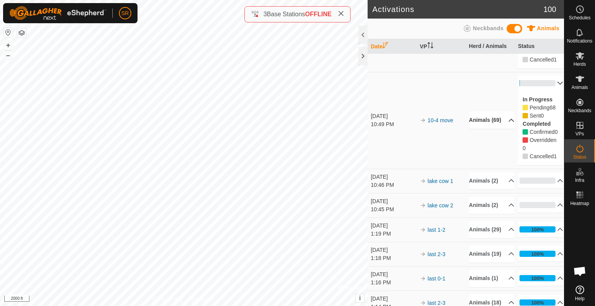
click at [498, 129] on p-accordion-header "Animals (69)" at bounding box center [491, 119] width 45 height 17
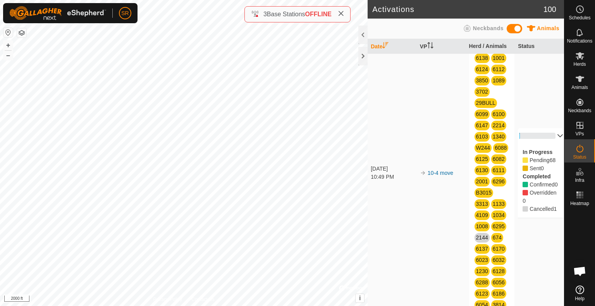
scroll to position [0, 0]
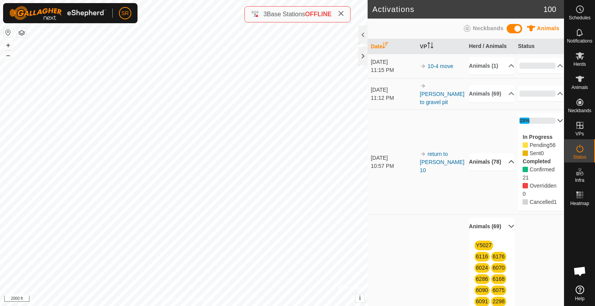
click at [495, 171] on p-accordion-header "Animals (78)" at bounding box center [491, 161] width 45 height 17
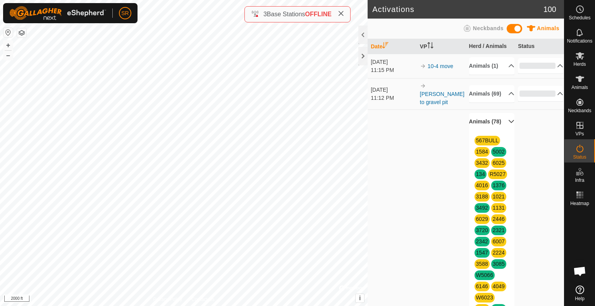
click at [504, 130] on p-accordion-header "Animals (78)" at bounding box center [491, 121] width 45 height 17
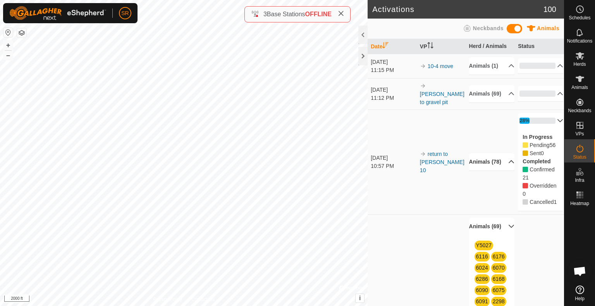
click at [499, 171] on p-accordion-header "Animals (78)" at bounding box center [491, 161] width 45 height 17
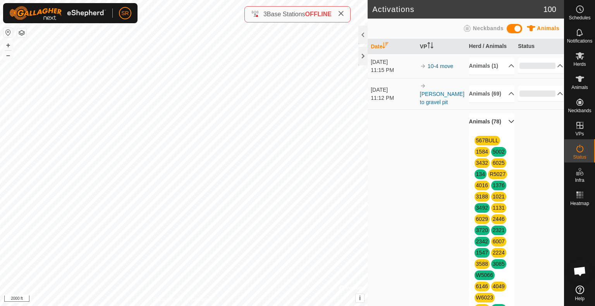
click at [501, 130] on p-accordion-header "Animals (78)" at bounding box center [491, 121] width 45 height 17
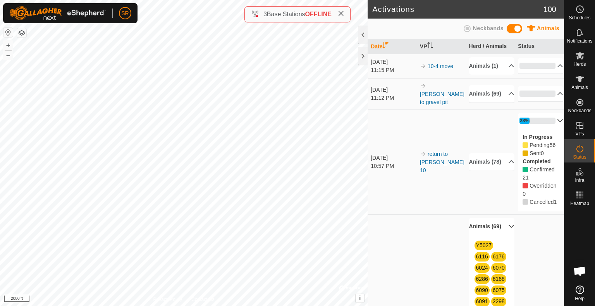
click at [496, 235] on p-accordion-header "Animals (69)" at bounding box center [491, 226] width 45 height 17
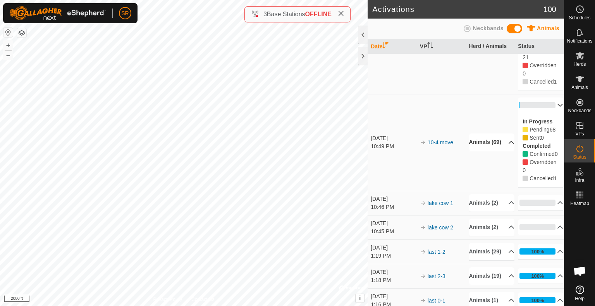
scroll to position [121, 0]
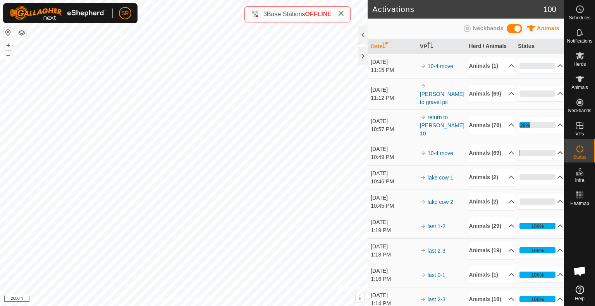
click at [548, 161] on p-accordion-header "1%" at bounding box center [539, 152] width 45 height 15
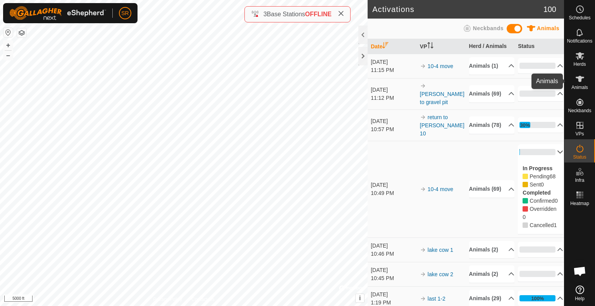
click at [581, 82] on icon at bounding box center [579, 78] width 9 height 9
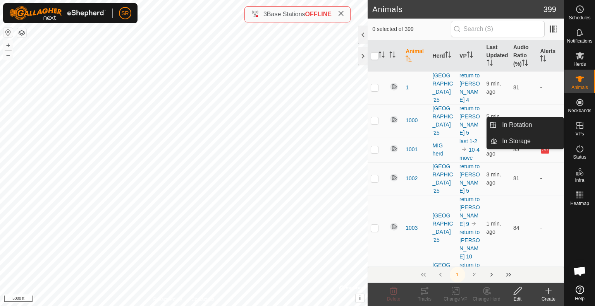
click at [579, 129] on icon at bounding box center [579, 125] width 9 height 9
click at [543, 122] on link "In Rotation" at bounding box center [530, 124] width 66 height 15
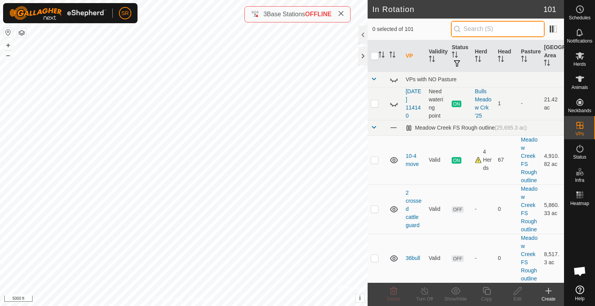
click at [473, 33] on input "text" at bounding box center [498, 29] width 94 height 16
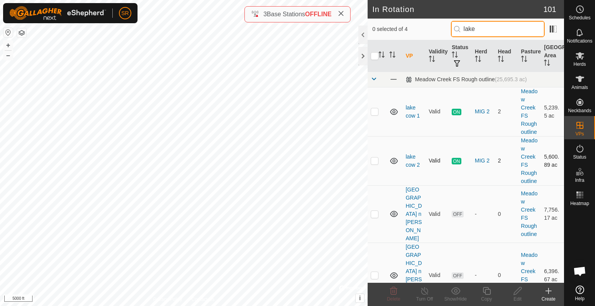
type input "lake"
click at [375, 160] on p-checkbox at bounding box center [374, 161] width 8 height 6
checkbox input "true"
click at [490, 298] on div "Copy" at bounding box center [486, 299] width 31 height 7
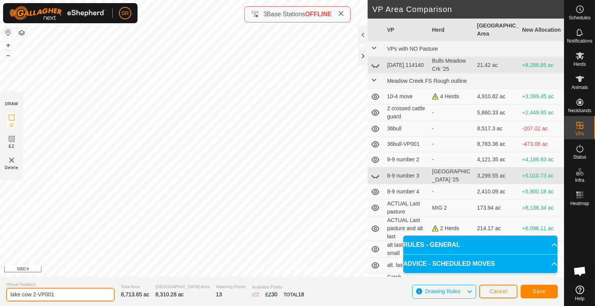
drag, startPoint x: 61, startPoint y: 295, endPoint x: 32, endPoint y: 297, distance: 29.5
click at [32, 297] on input "lake cow 2-VP001" at bounding box center [60, 295] width 108 height 14
type input "lake cow3"
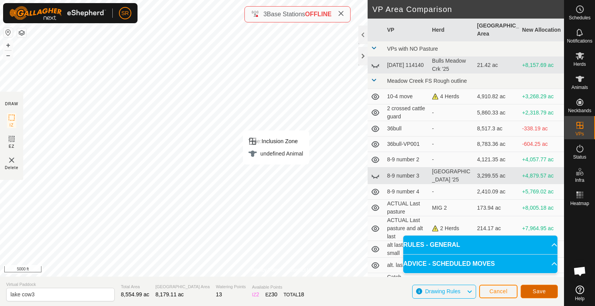
click at [536, 290] on span "Save" at bounding box center [538, 291] width 13 height 6
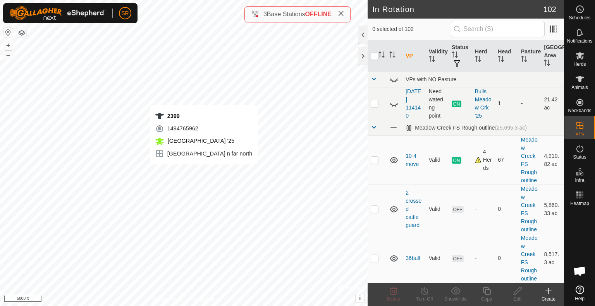
click at [204, 172] on div "2399 1494765962 Meadow Creek '25 Corral Creek n far north + – ⇧ i © Mapbox , © …" at bounding box center [183, 153] width 367 height 306
click at [586, 78] on div "Animals" at bounding box center [579, 81] width 31 height 23
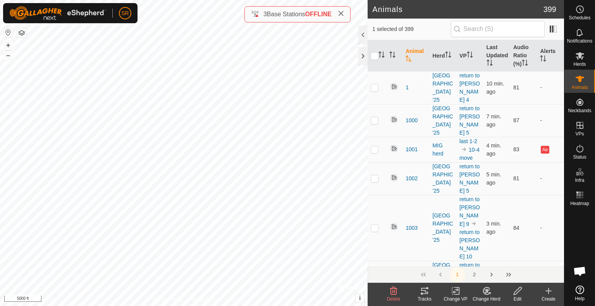
click at [456, 293] on icon at bounding box center [456, 290] width 10 height 9
click at [471, 263] on link "Choose VP..." at bounding box center [478, 257] width 77 height 15
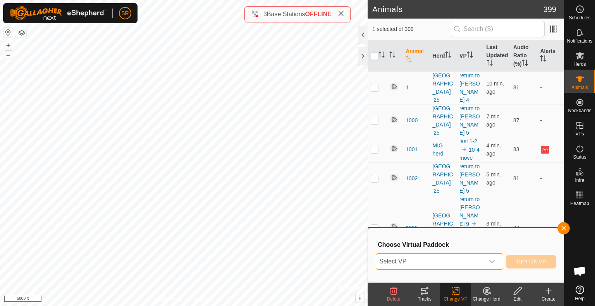
click at [471, 264] on span "Select VP" at bounding box center [430, 261] width 108 height 15
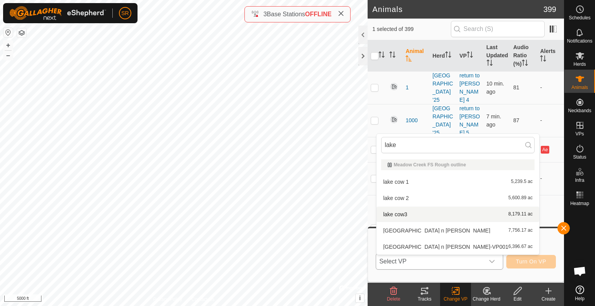
type input "lake"
click at [400, 210] on li "lake cow3 8,179.11 ac" at bounding box center [457, 214] width 163 height 15
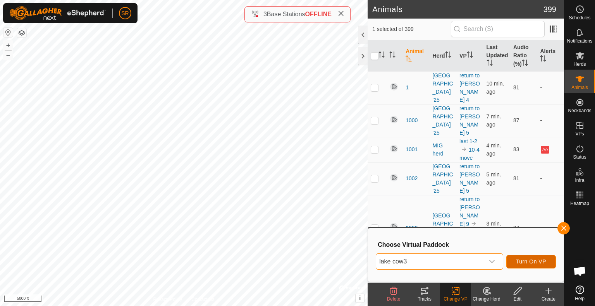
click at [534, 261] on span "Turn On VP" at bounding box center [531, 262] width 30 height 6
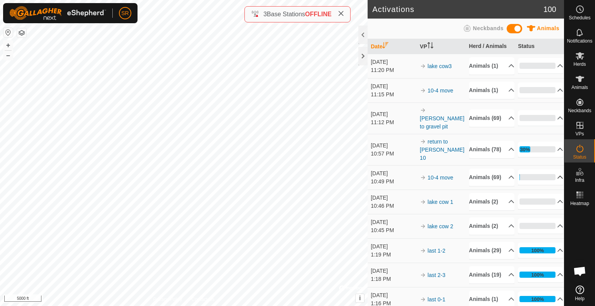
click at [548, 185] on p-accordion-header "1%" at bounding box center [539, 177] width 45 height 15
